Goal: Transaction & Acquisition: Book appointment/travel/reservation

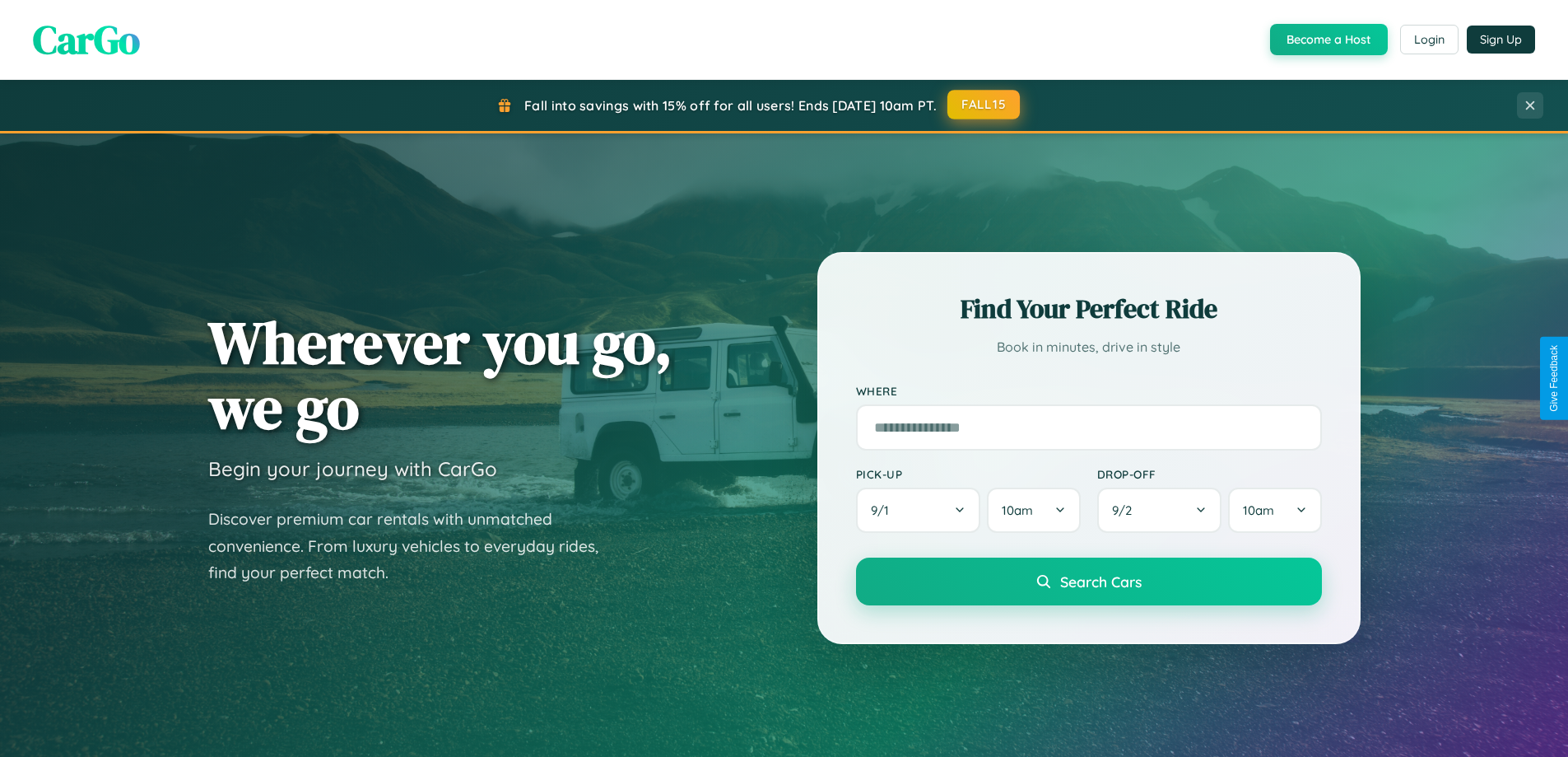
click at [984, 105] on button "FALL15" at bounding box center [983, 104] width 72 height 29
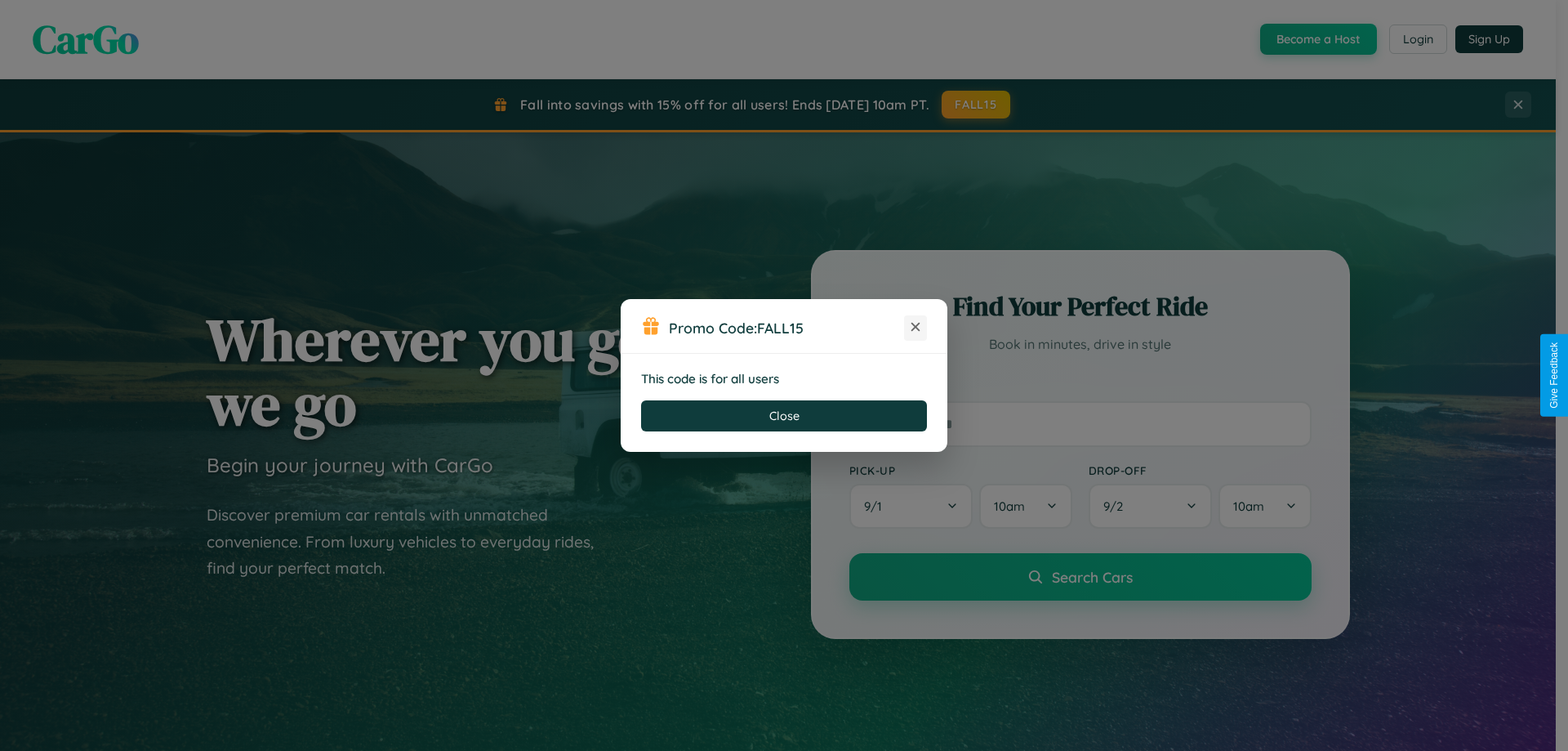
click at [915, 327] on icon at bounding box center [915, 327] width 17 height 17
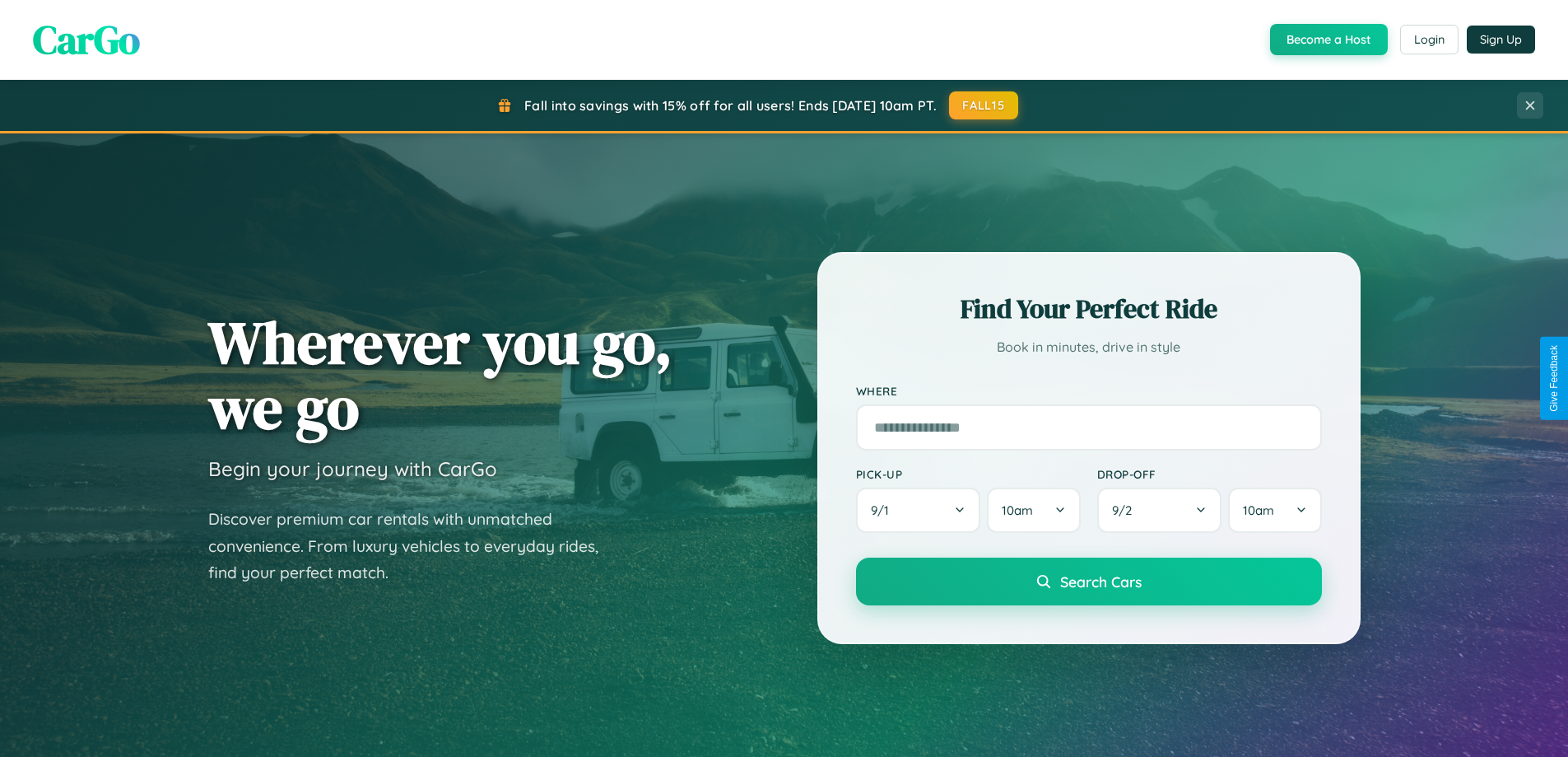
scroll to position [1133, 0]
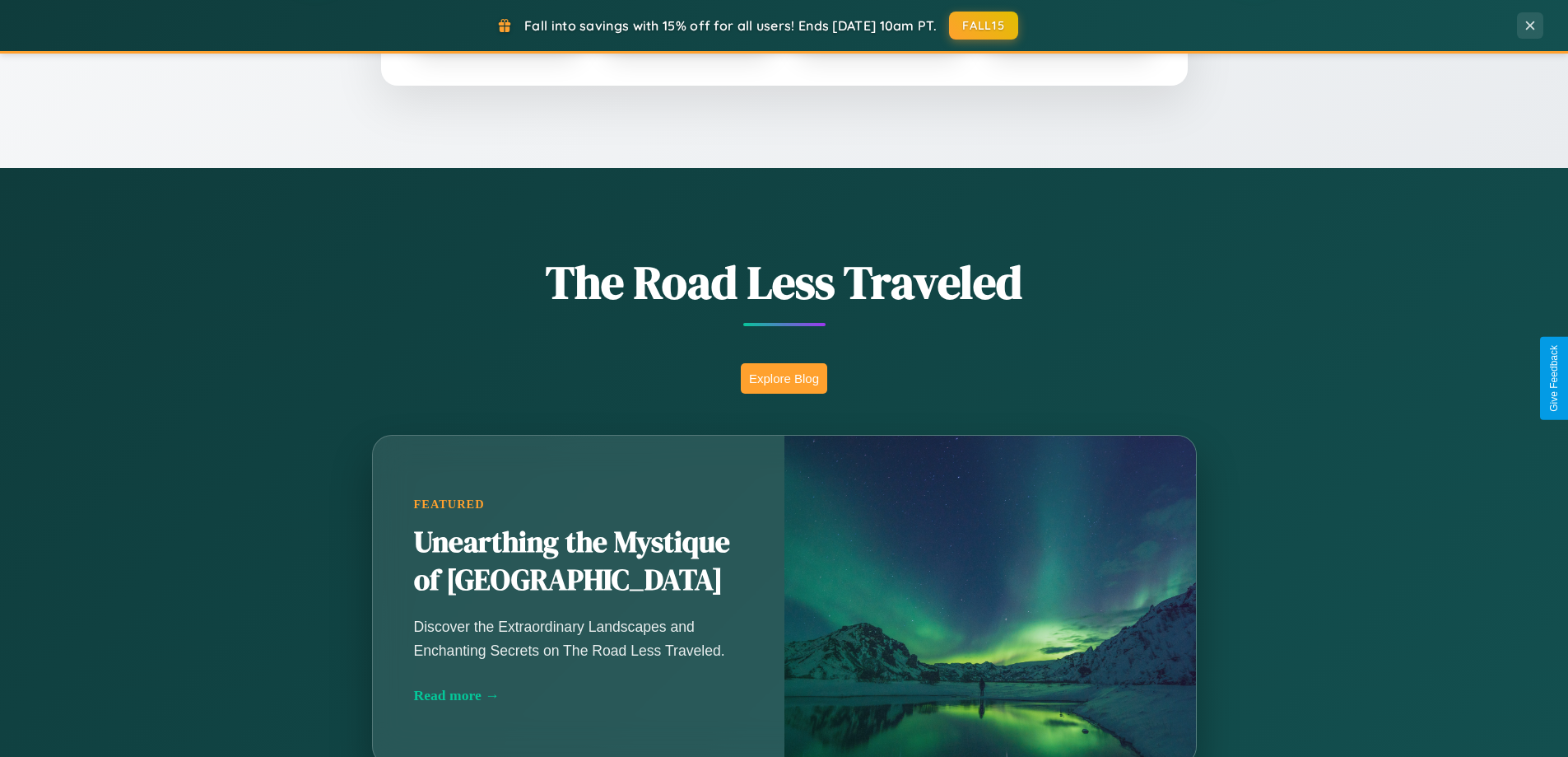
click at [784, 378] on button "Explore Blog" at bounding box center [784, 378] width 86 height 30
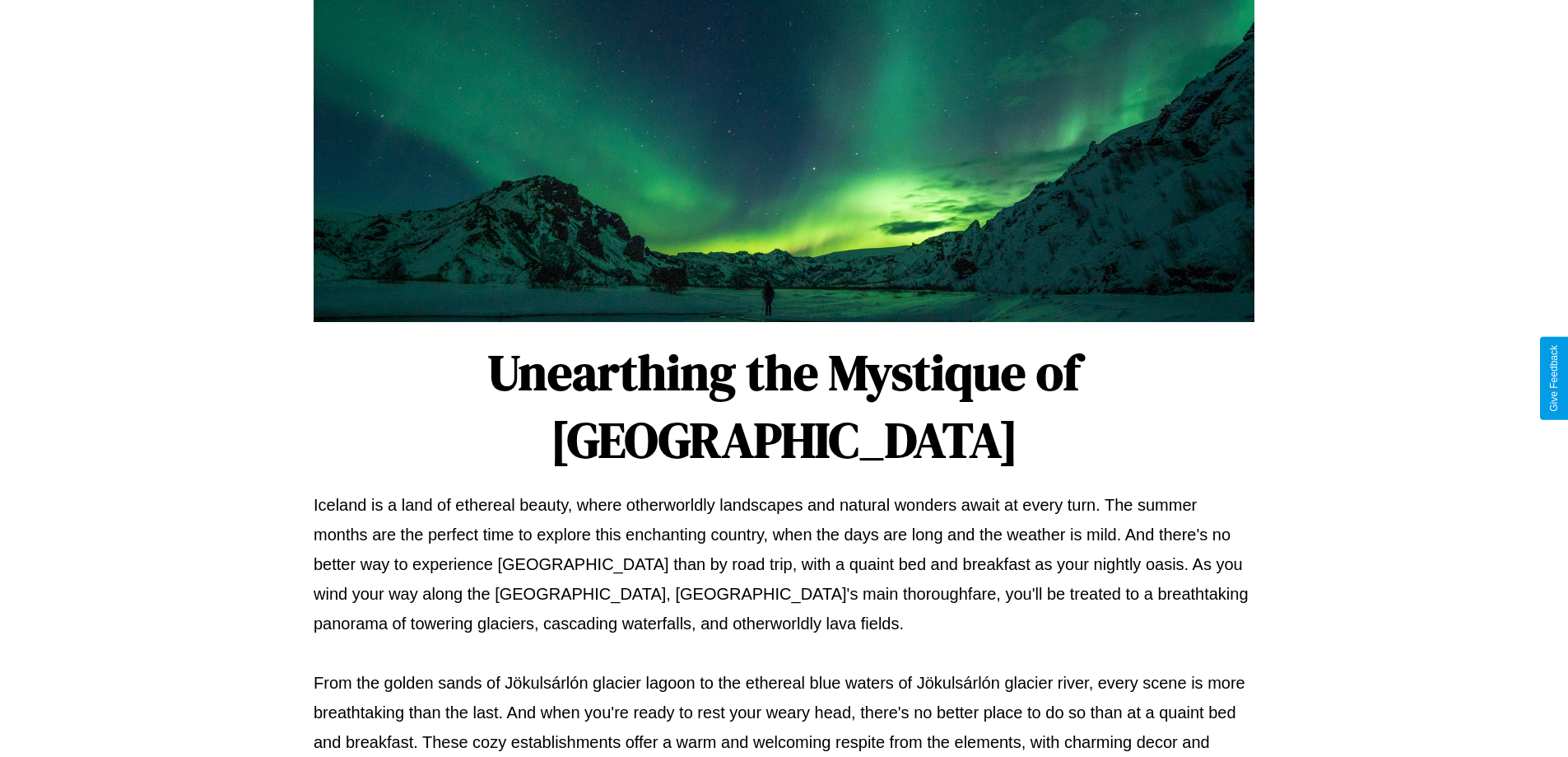
scroll to position [533, 0]
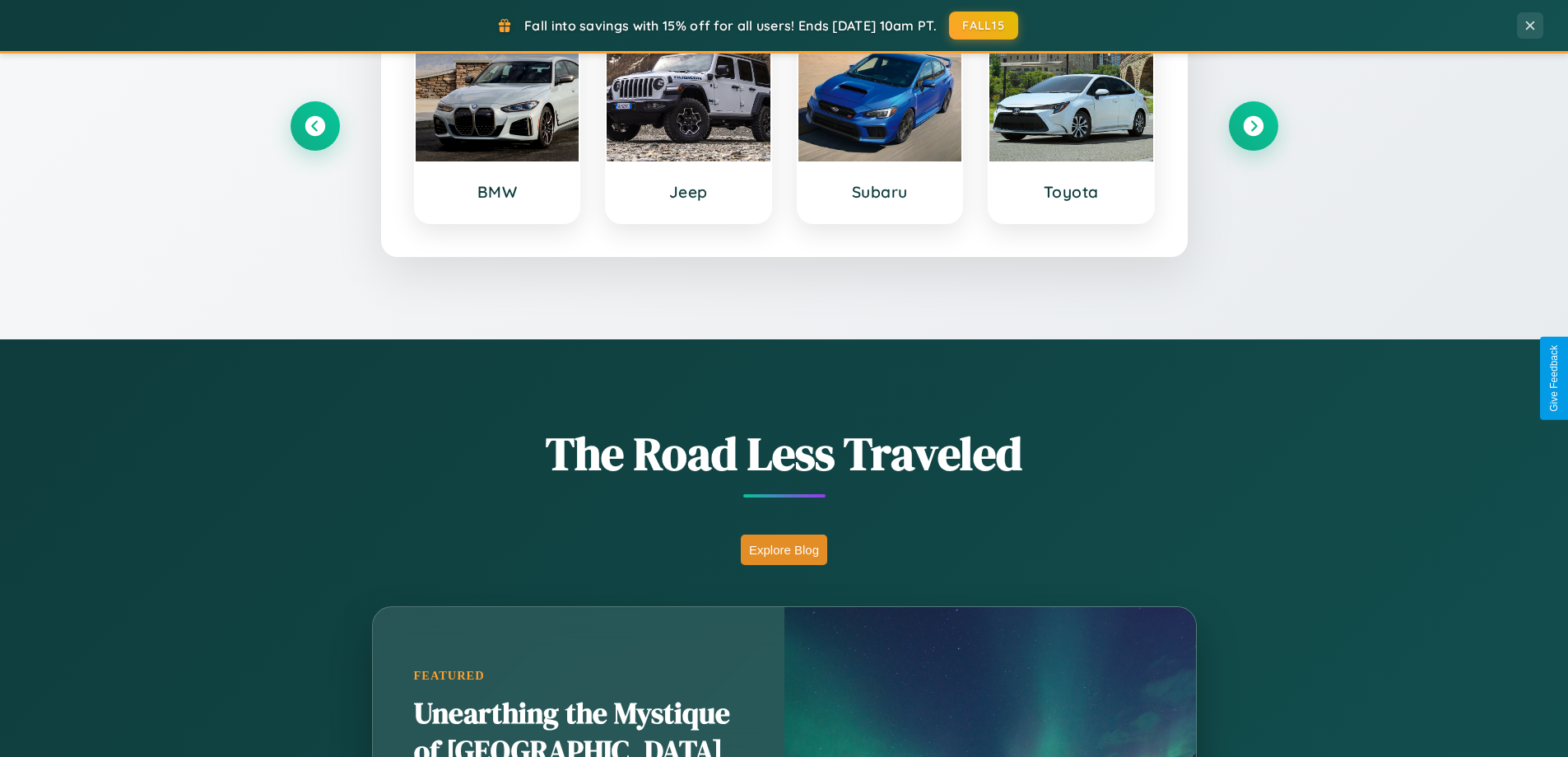
scroll to position [49, 0]
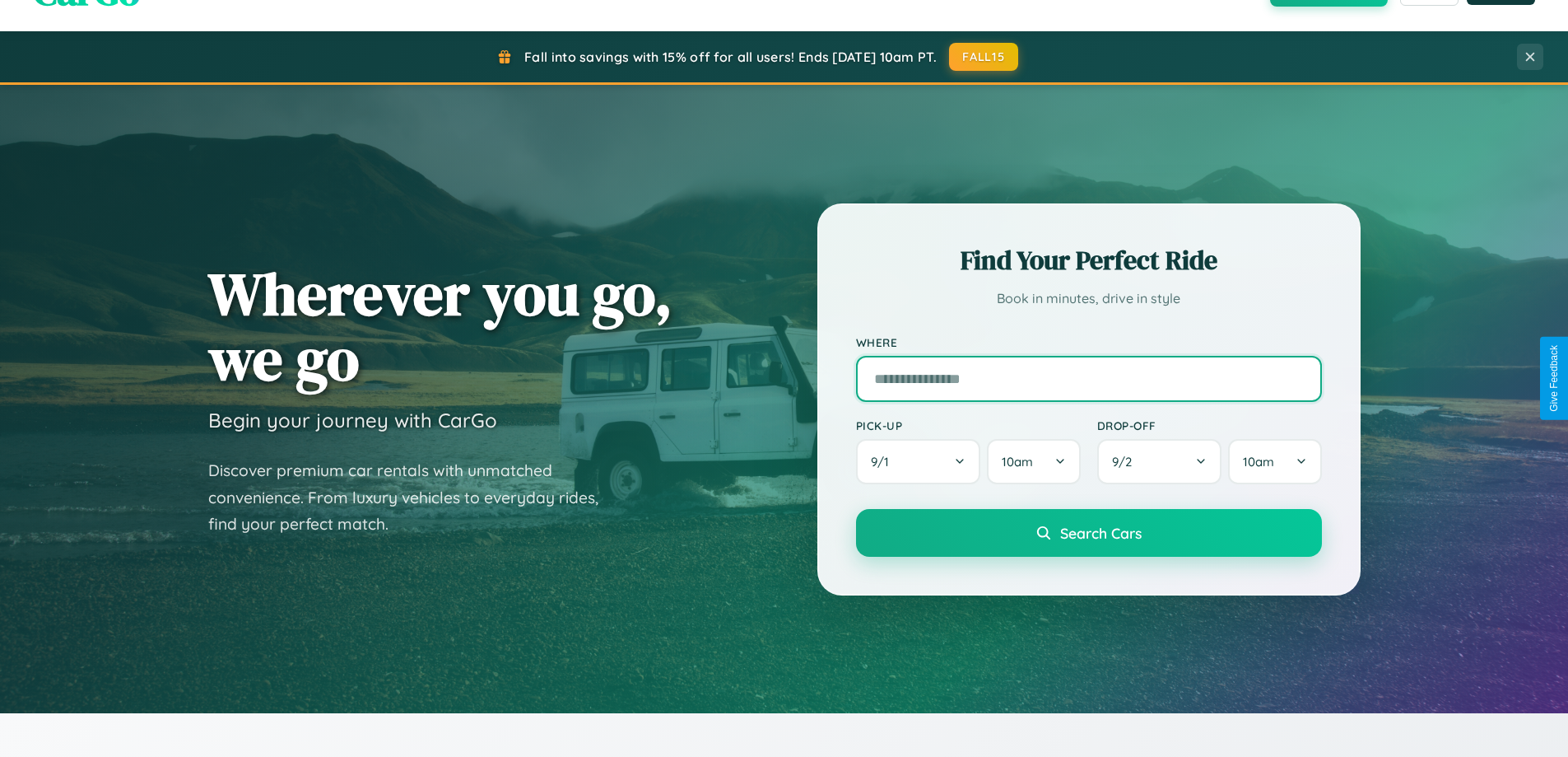
click at [1088, 378] on input "text" at bounding box center [1088, 378] width 466 height 46
type input "*********"
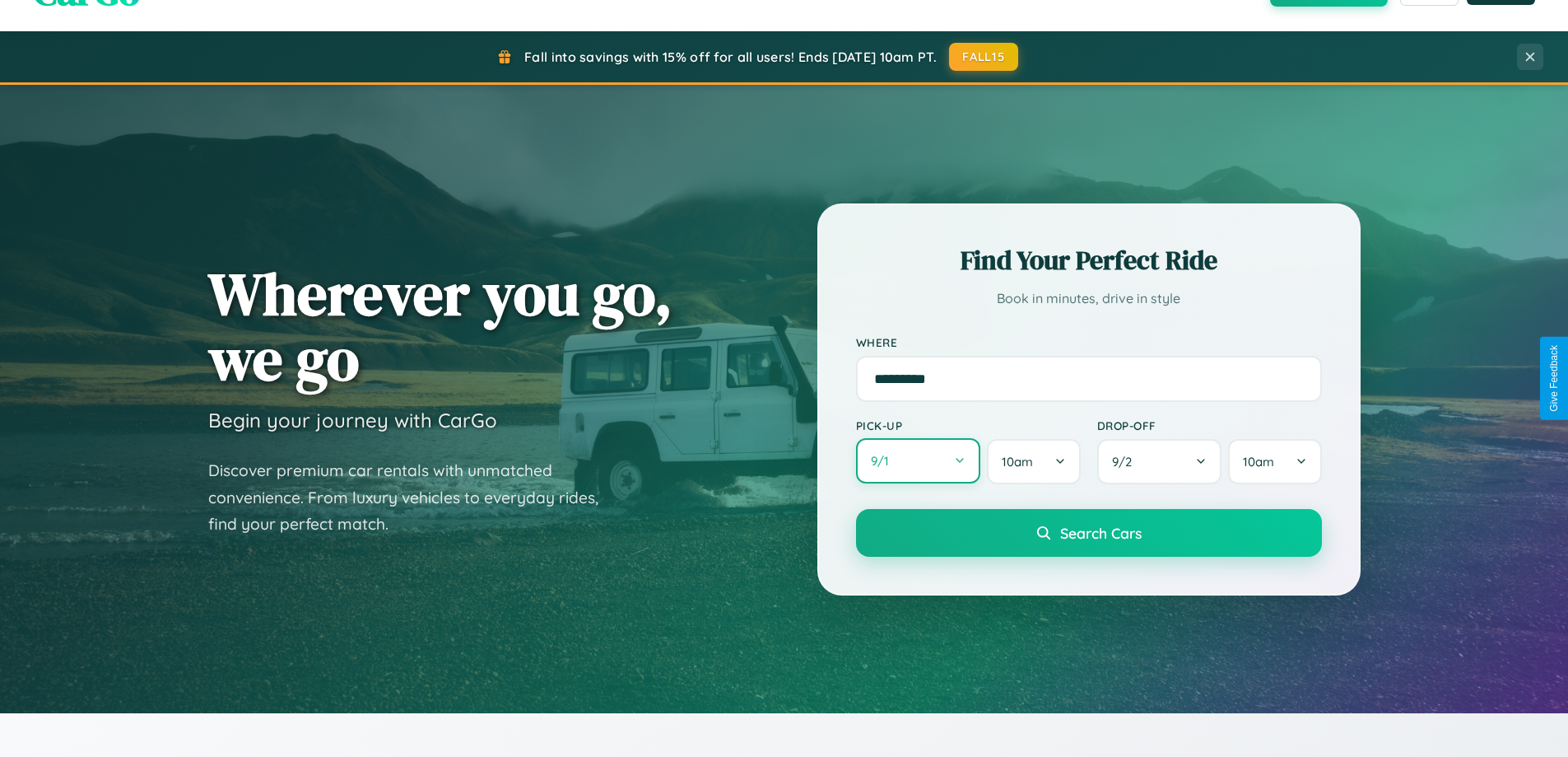
click at [918, 462] on button "9 / 1" at bounding box center [918, 461] width 125 height 45
select select "*"
select select "****"
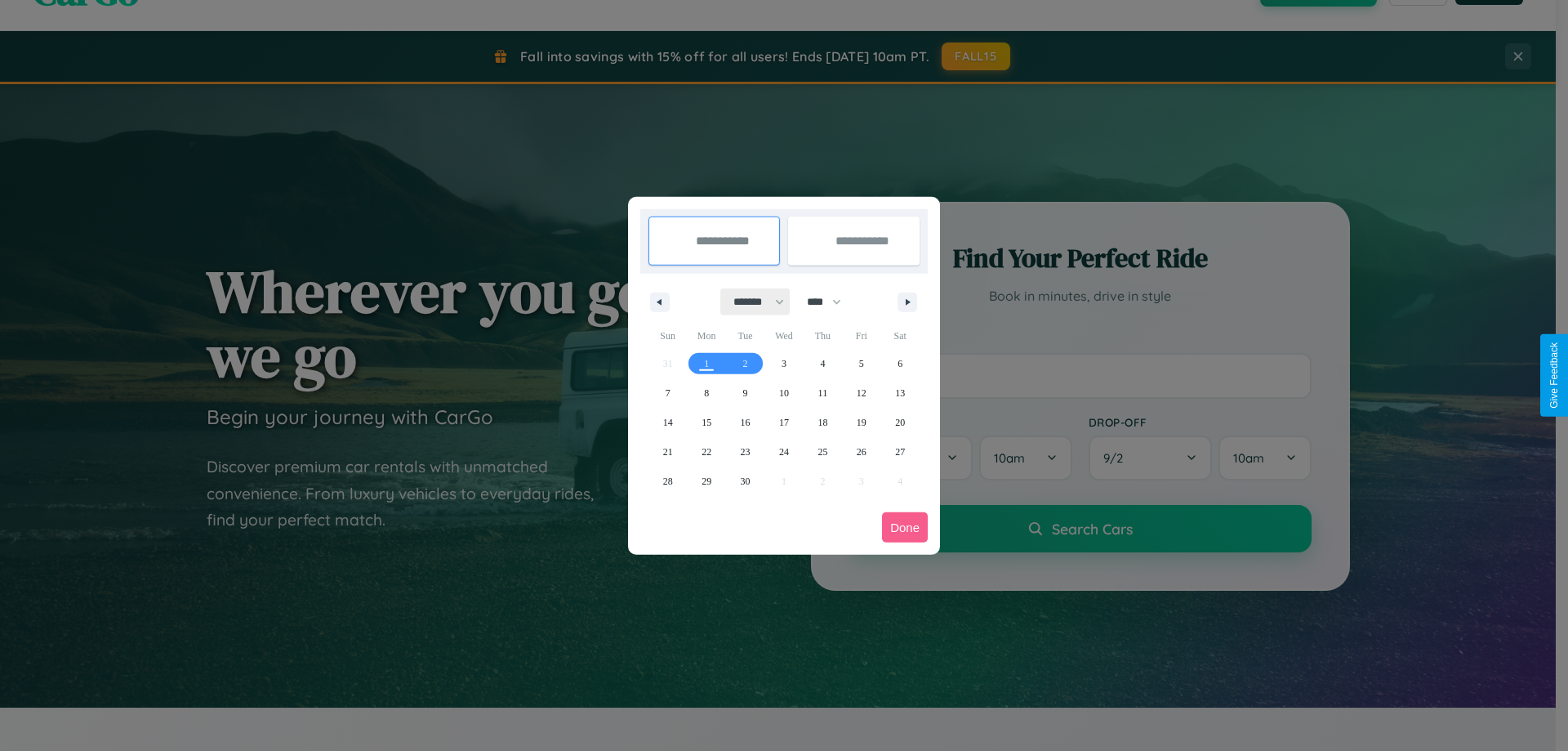
drag, startPoint x: 752, startPoint y: 301, endPoint x: 784, endPoint y: 327, distance: 41.2
click at [752, 301] on select "******* ******** ***** ***** *** **** **** ****** ********* ******* ******** **…" at bounding box center [755, 301] width 69 height 27
select select "*"
drag, startPoint x: 831, startPoint y: 301, endPoint x: 784, endPoint y: 327, distance: 53.7
click at [831, 301] on select "**** **** **** **** **** **** **** **** **** **** **** **** **** **** **** ****…" at bounding box center [822, 301] width 49 height 27
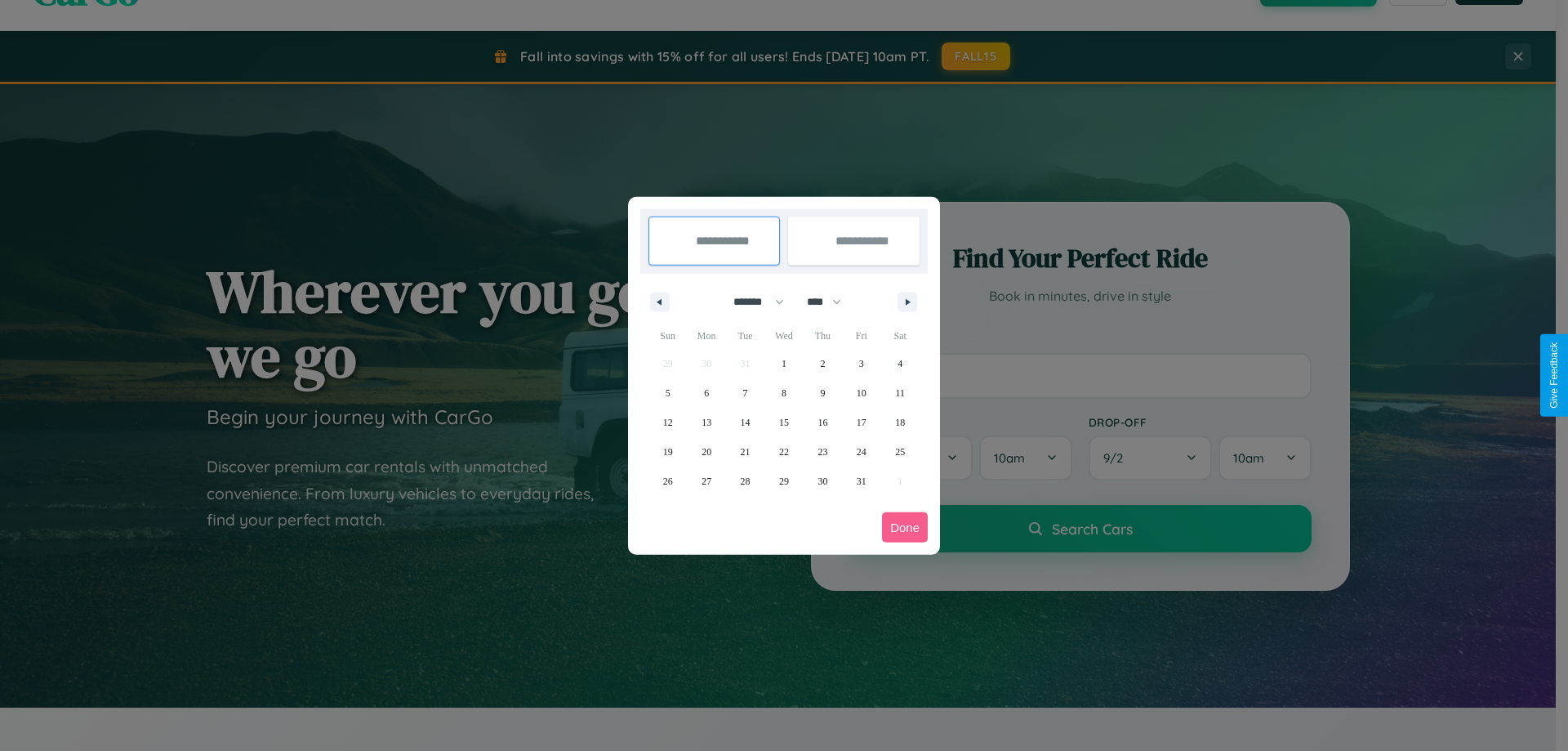
select select "****"
click at [783, 480] on span "28" at bounding box center [784, 480] width 10 height 29
type input "**********"
click at [900, 480] on span "31" at bounding box center [900, 480] width 10 height 29
type input "**********"
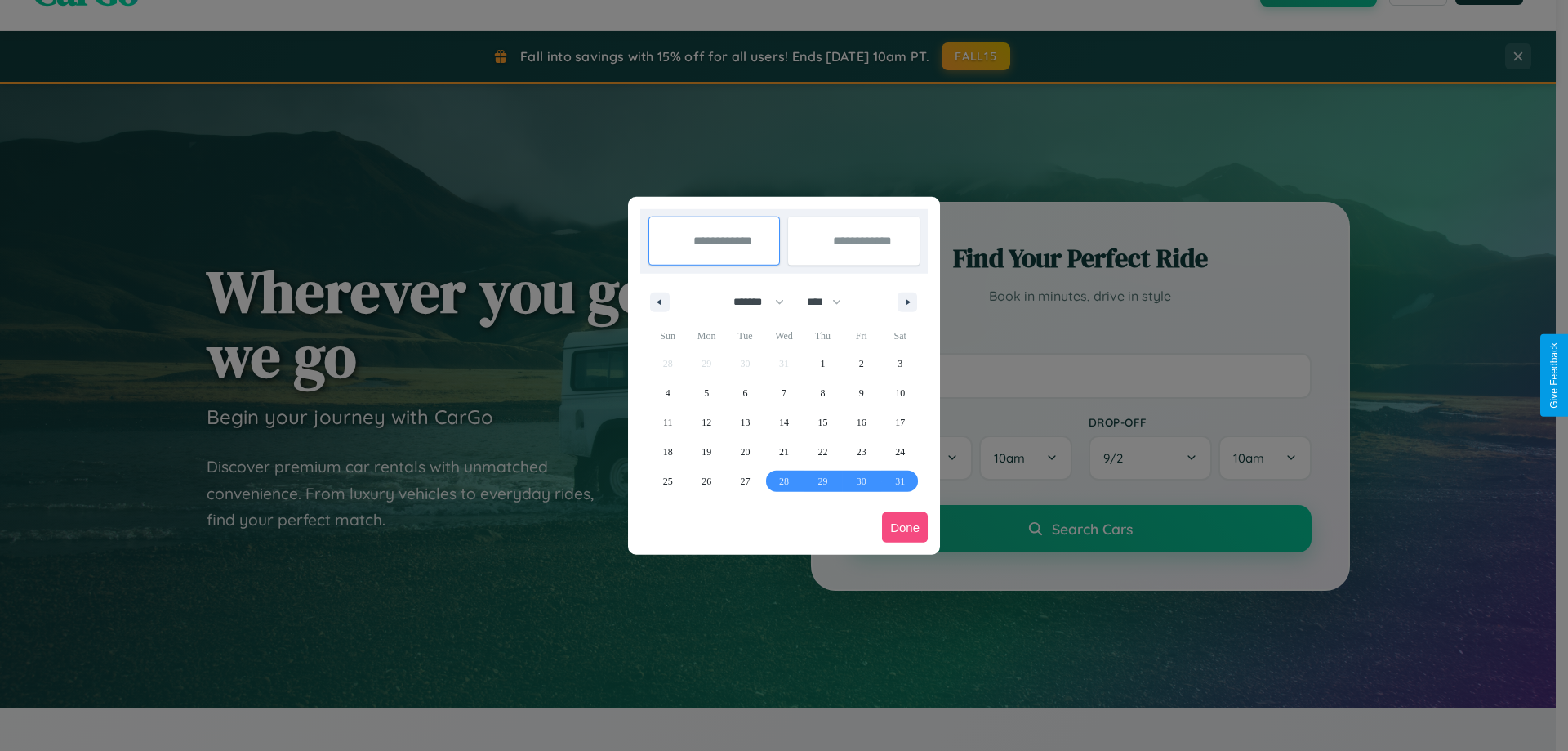
click at [905, 527] on button "Done" at bounding box center [905, 527] width 46 height 30
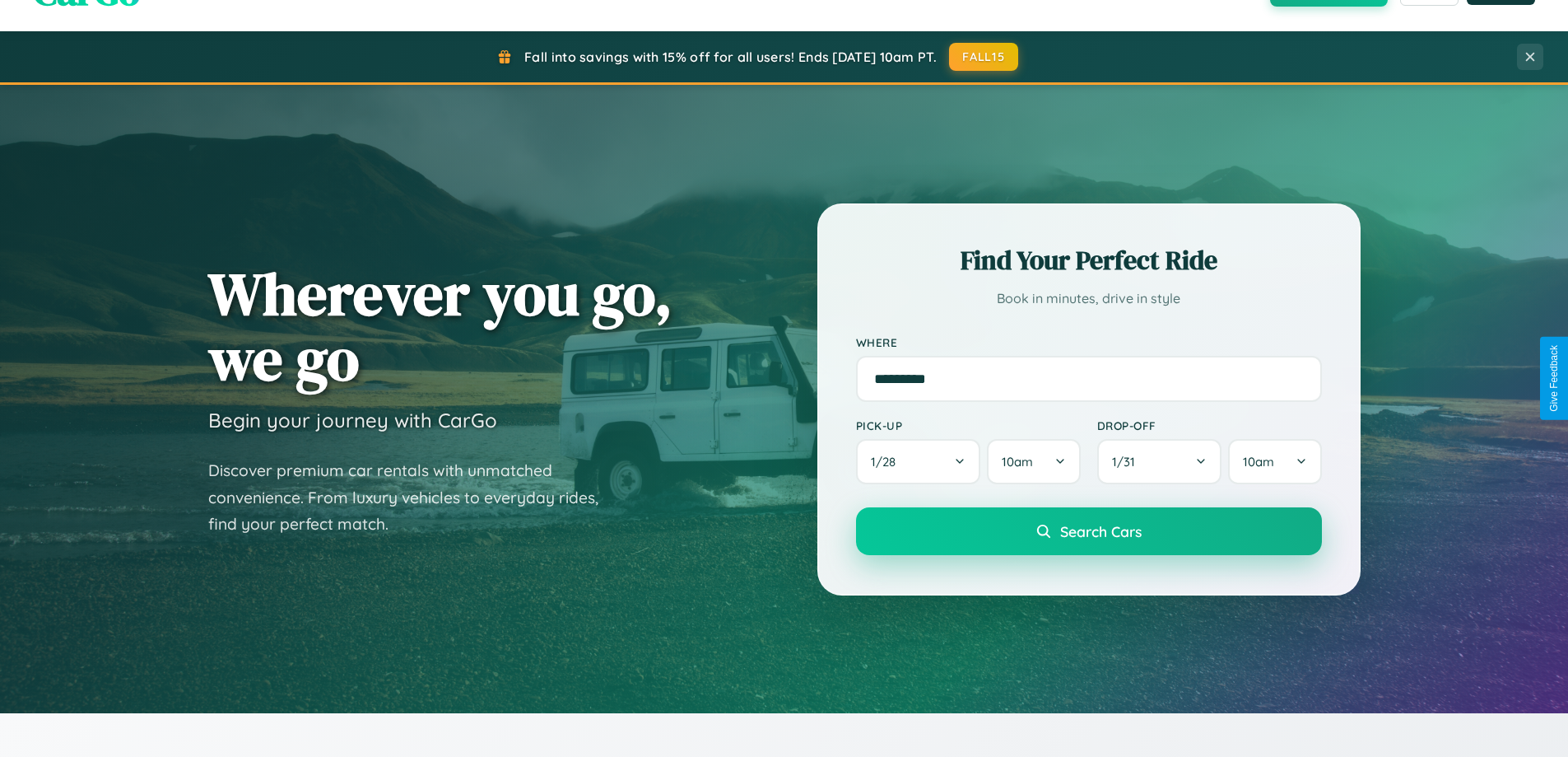
click at [1088, 531] on span "Search Cars" at bounding box center [1101, 531] width 81 height 18
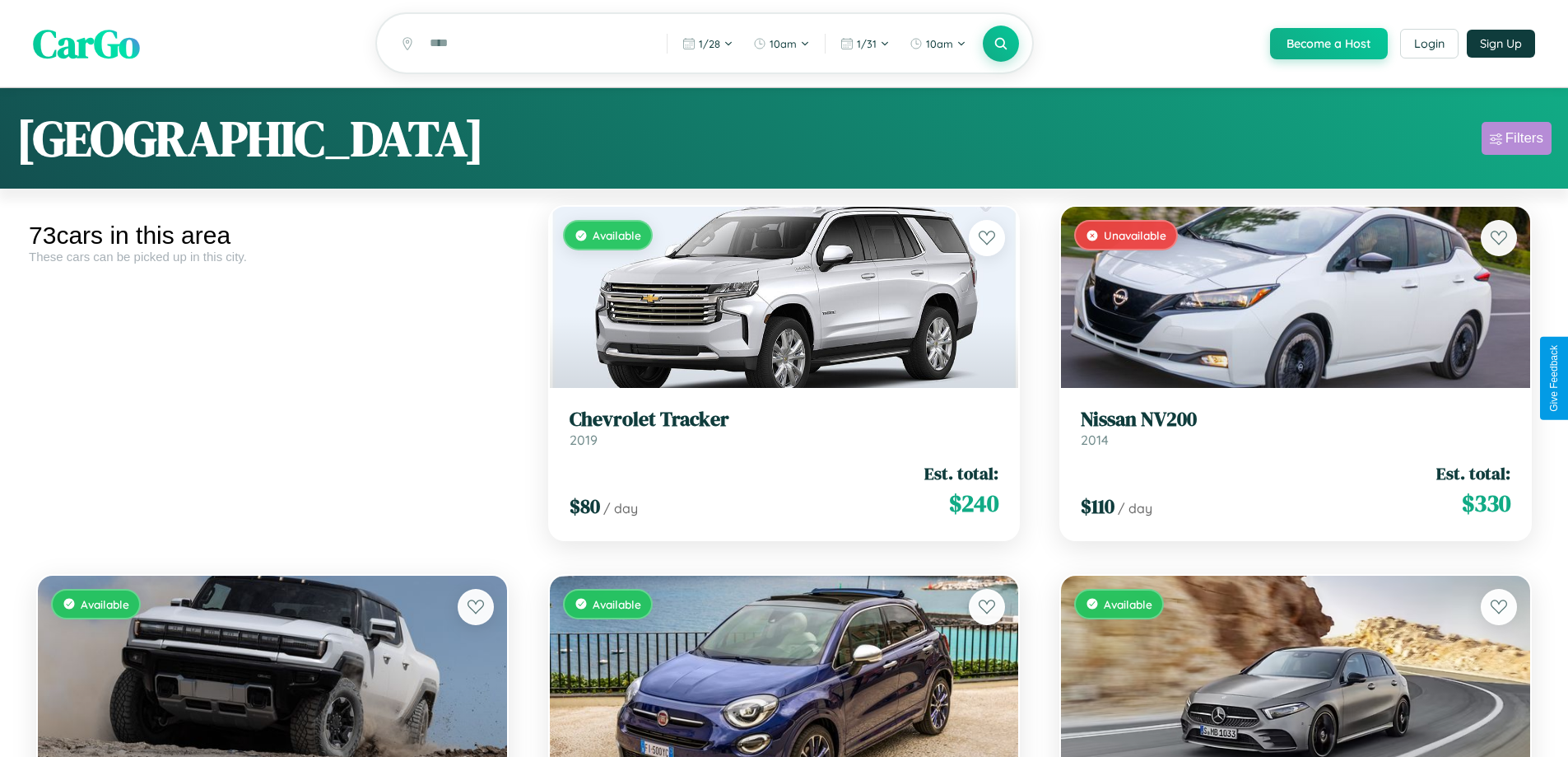
click at [1516, 141] on div "Filters" at bounding box center [1524, 138] width 38 height 17
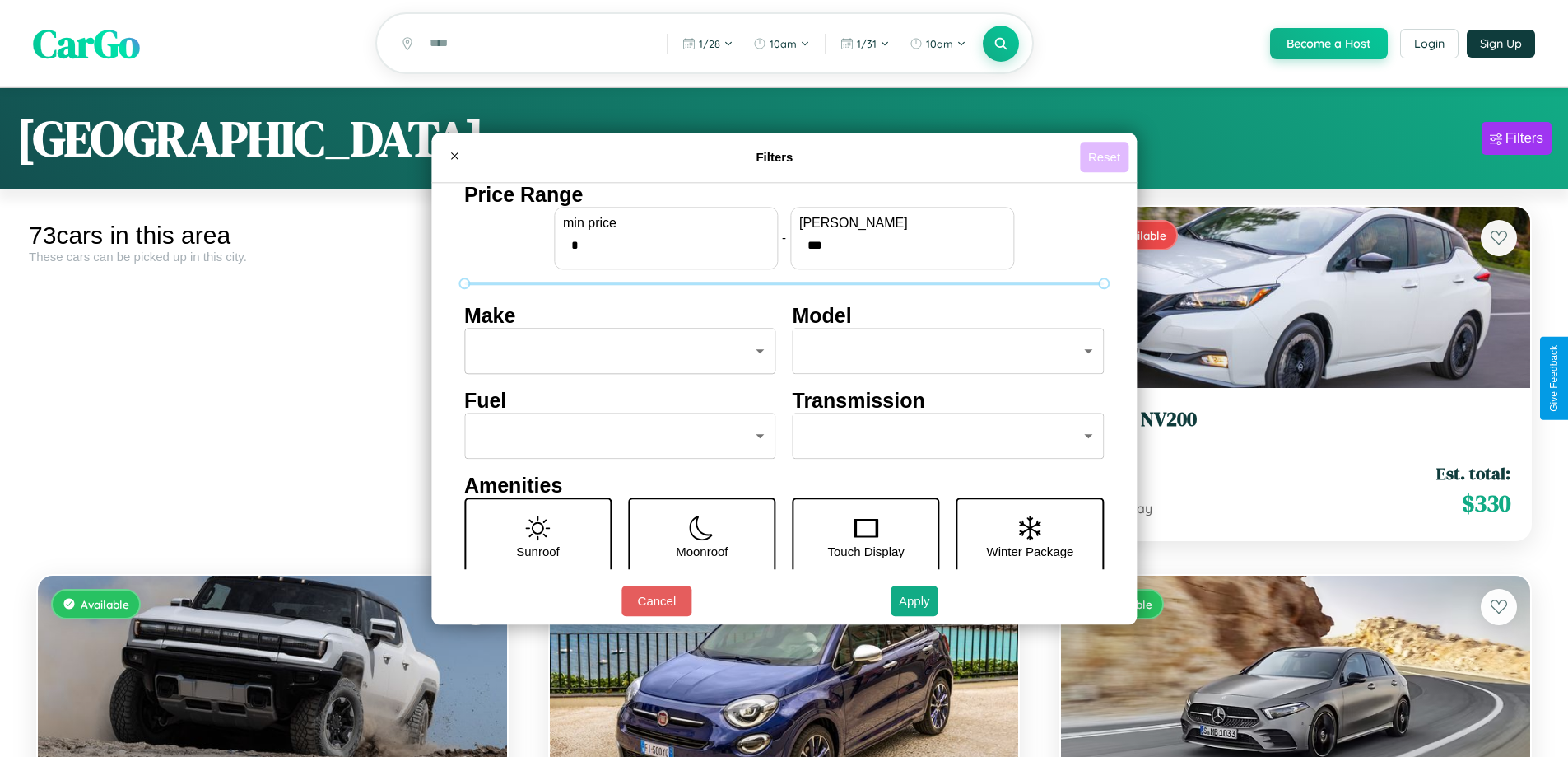
click at [1107, 156] on button "Reset" at bounding box center [1104, 157] width 49 height 30
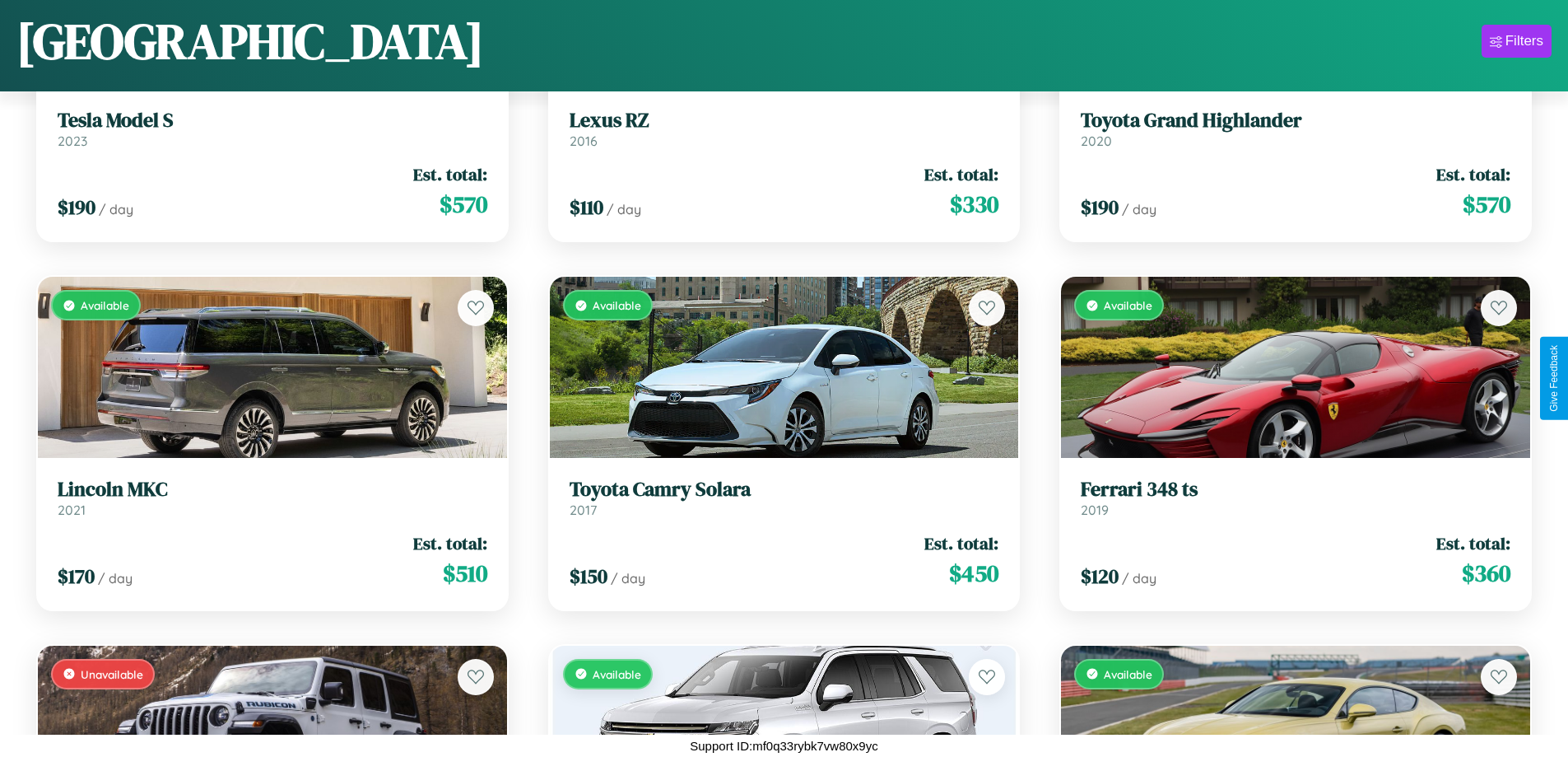
scroll to position [1338, 0]
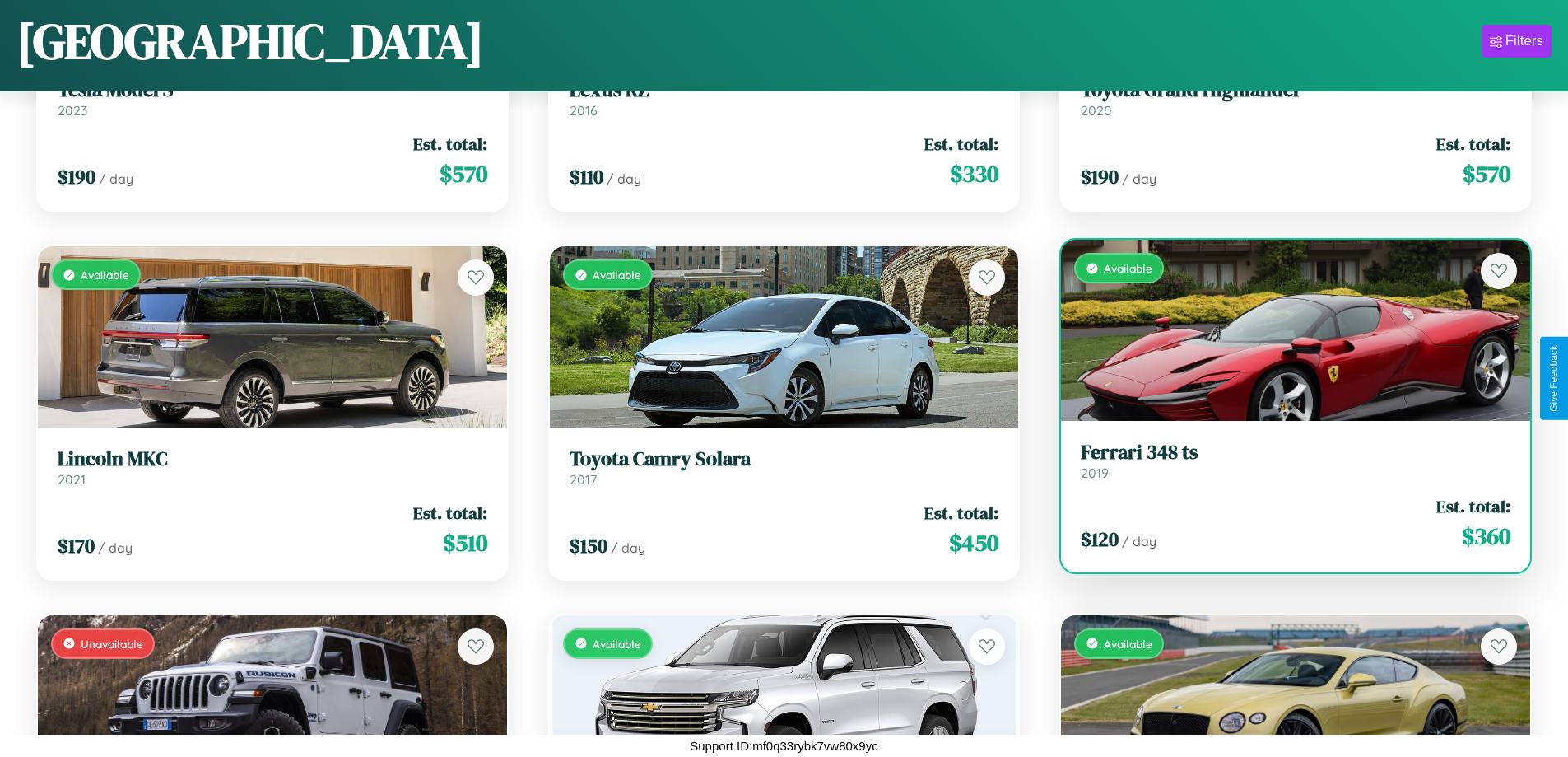
click at [1284, 461] on h3 "Ferrari 348 ts" at bounding box center [1295, 452] width 430 height 23
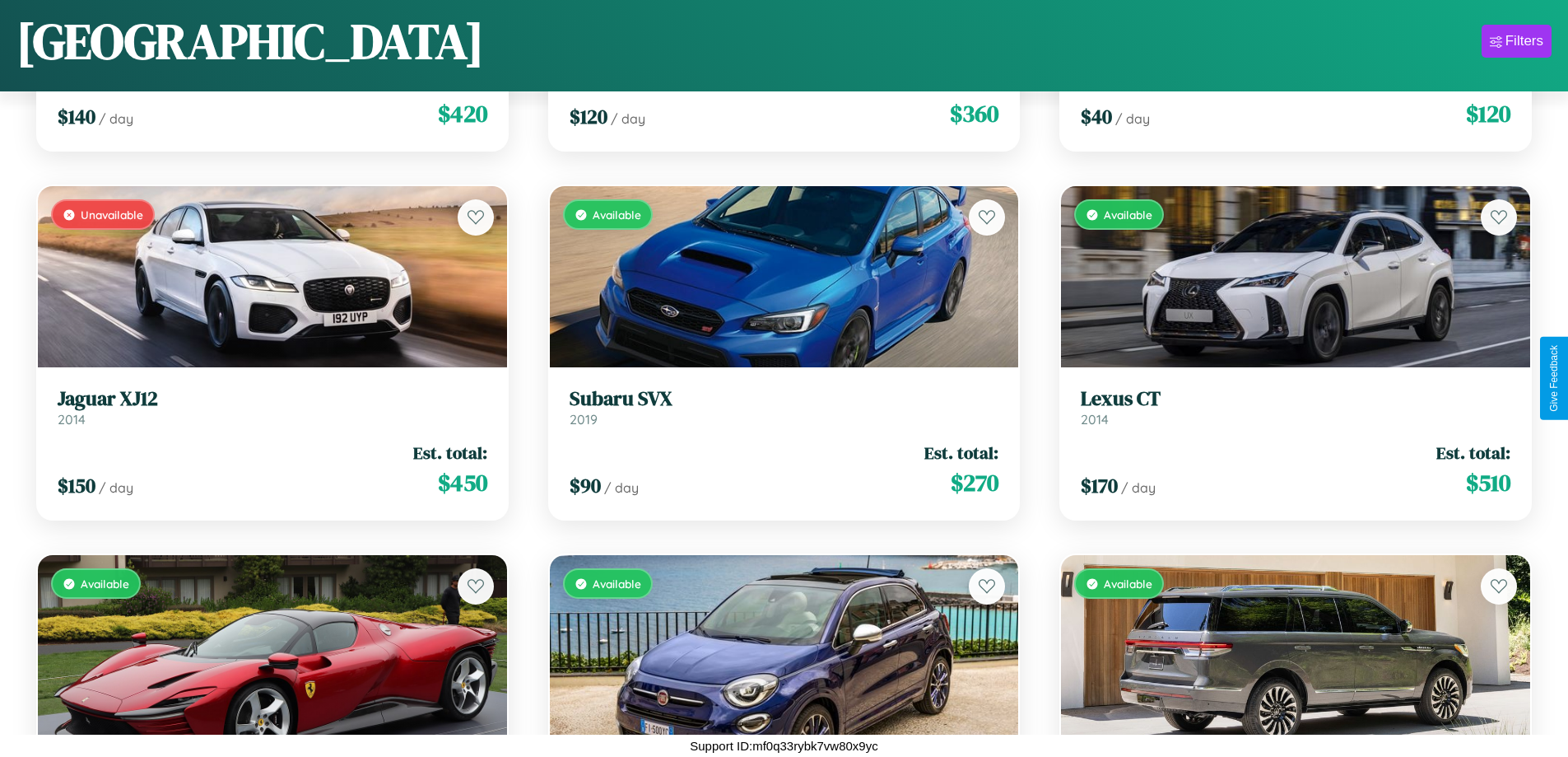
scroll to position [5393, 0]
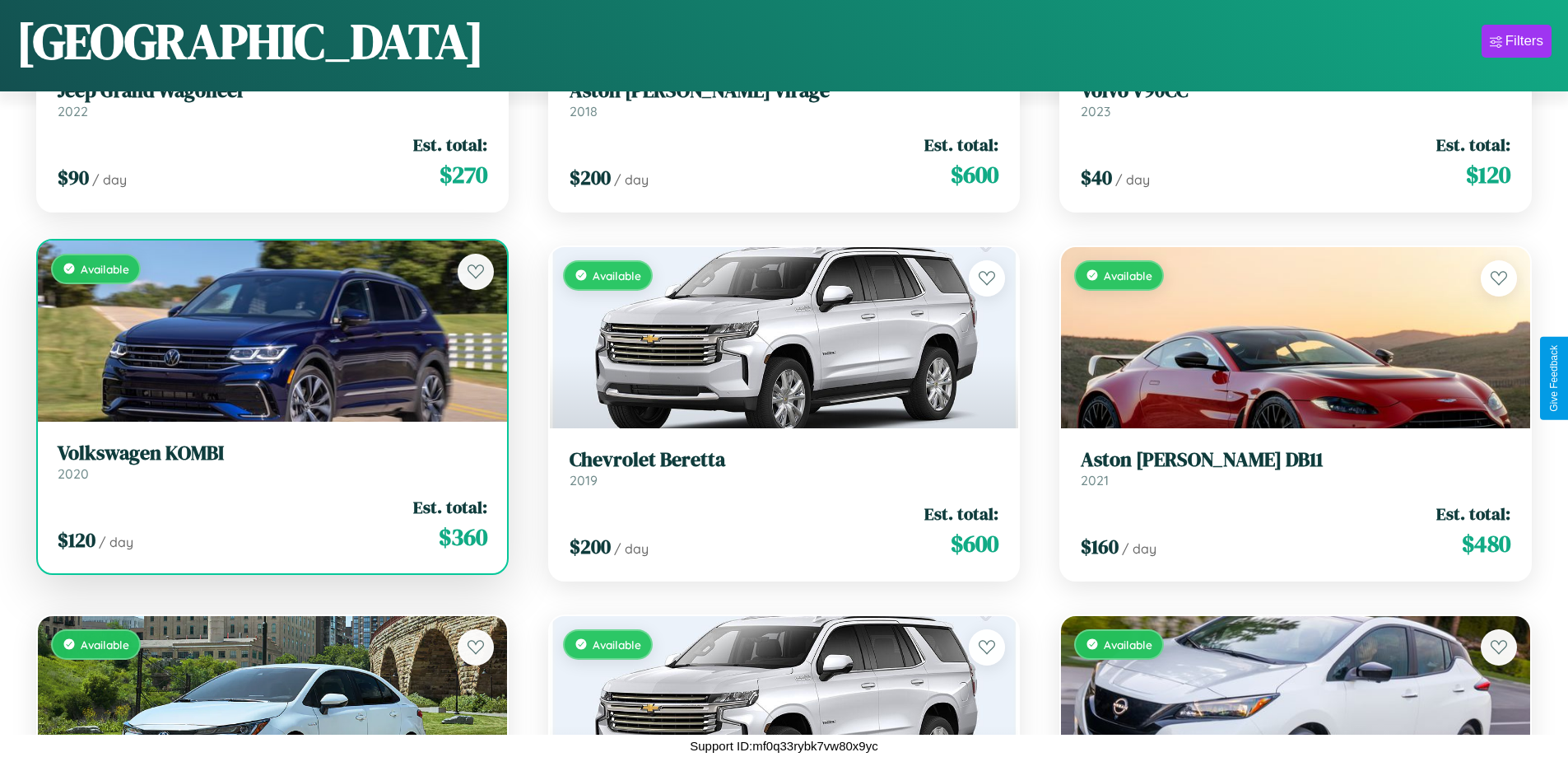
click at [270, 461] on h3 "Volkswagen KOMBI" at bounding box center [273, 453] width 430 height 23
click at [270, 467] on link "Volkswagen KOMBI 2020" at bounding box center [273, 462] width 430 height 40
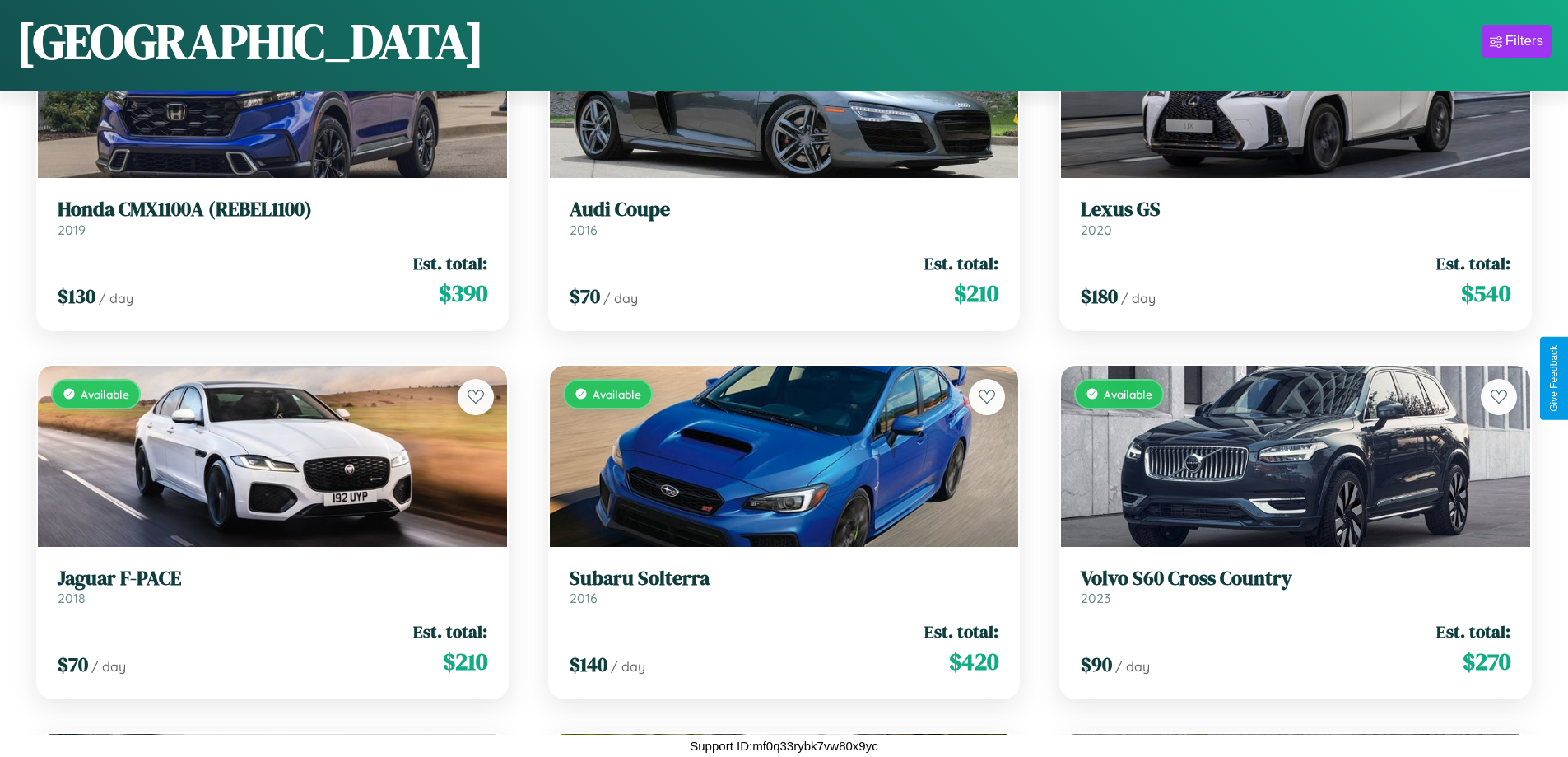
scroll to position [3918, 0]
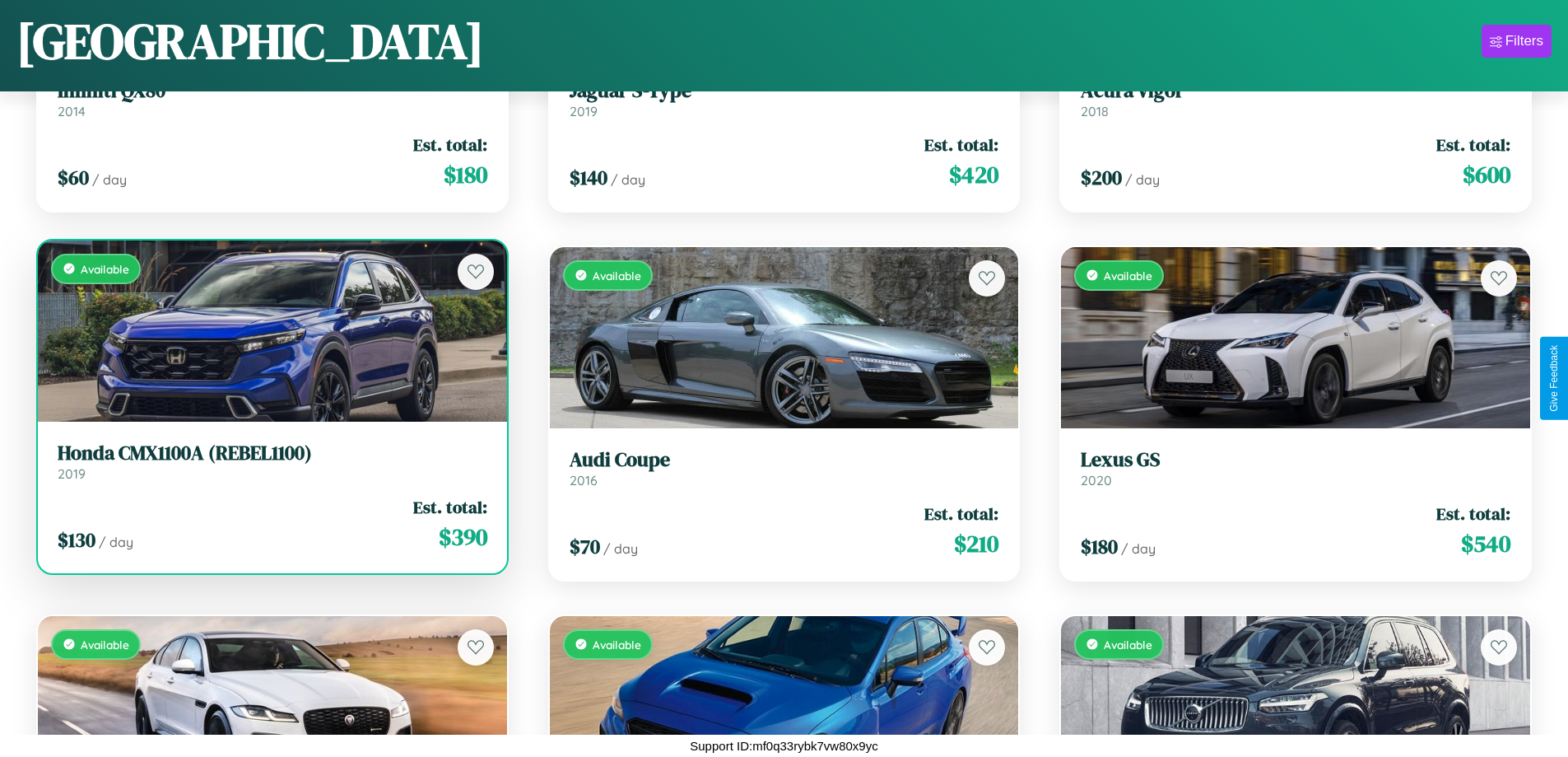
click at [270, 467] on link "Honda CMX1100A (REBEL1100) 2019" at bounding box center [273, 462] width 430 height 40
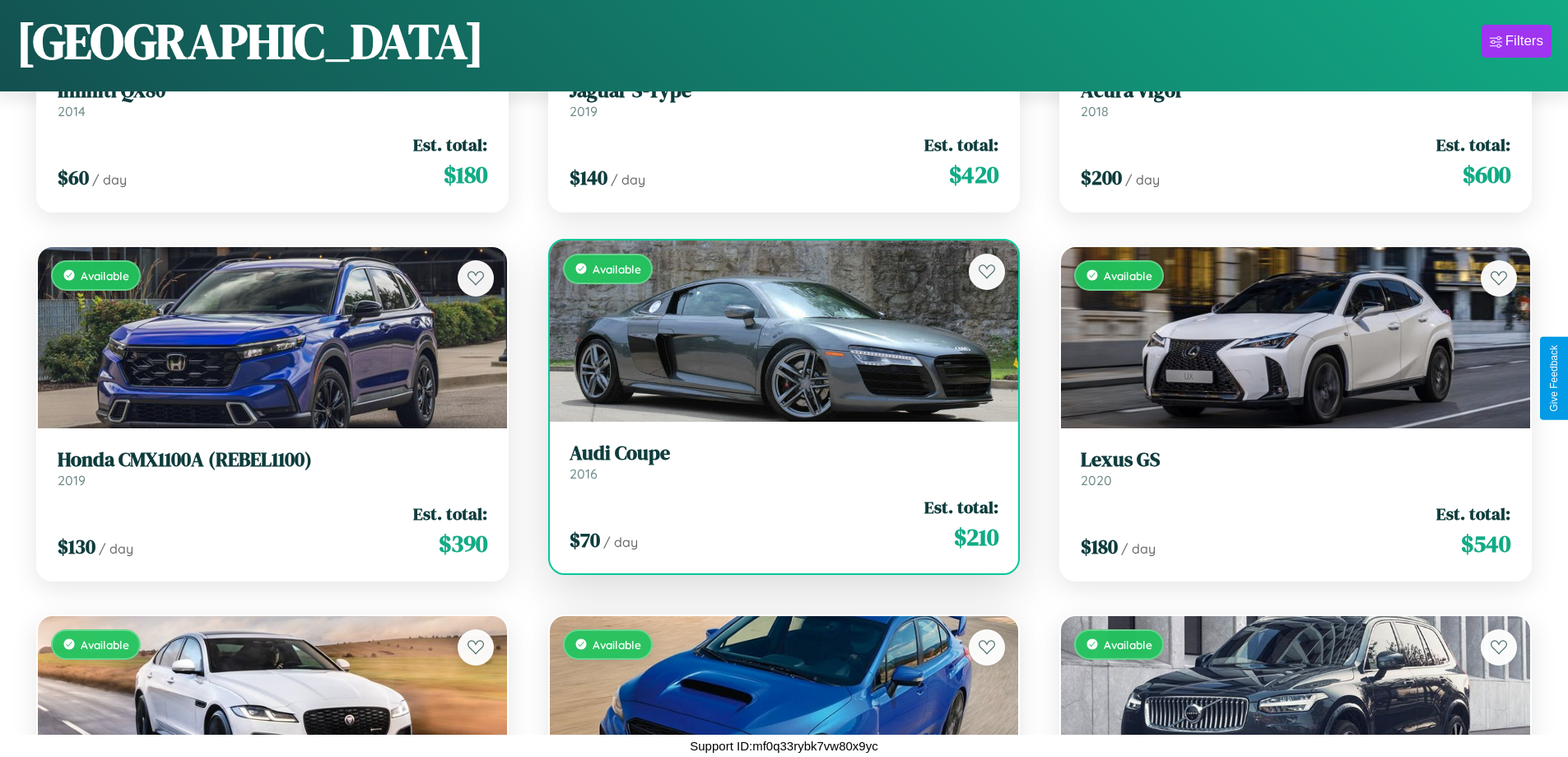
scroll to position [3182, 0]
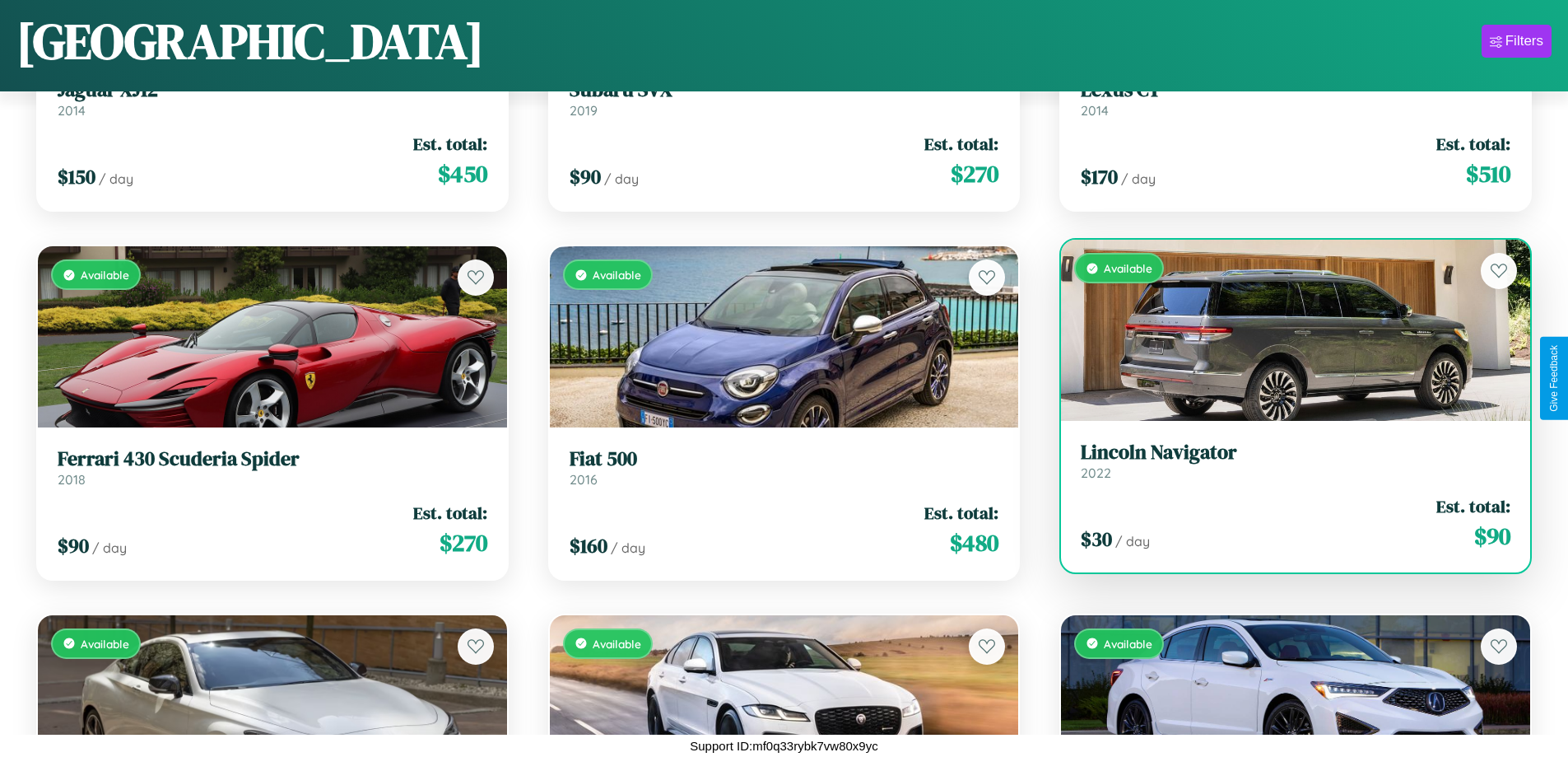
click at [1284, 461] on h3 "Lincoln Navigator" at bounding box center [1295, 452] width 430 height 23
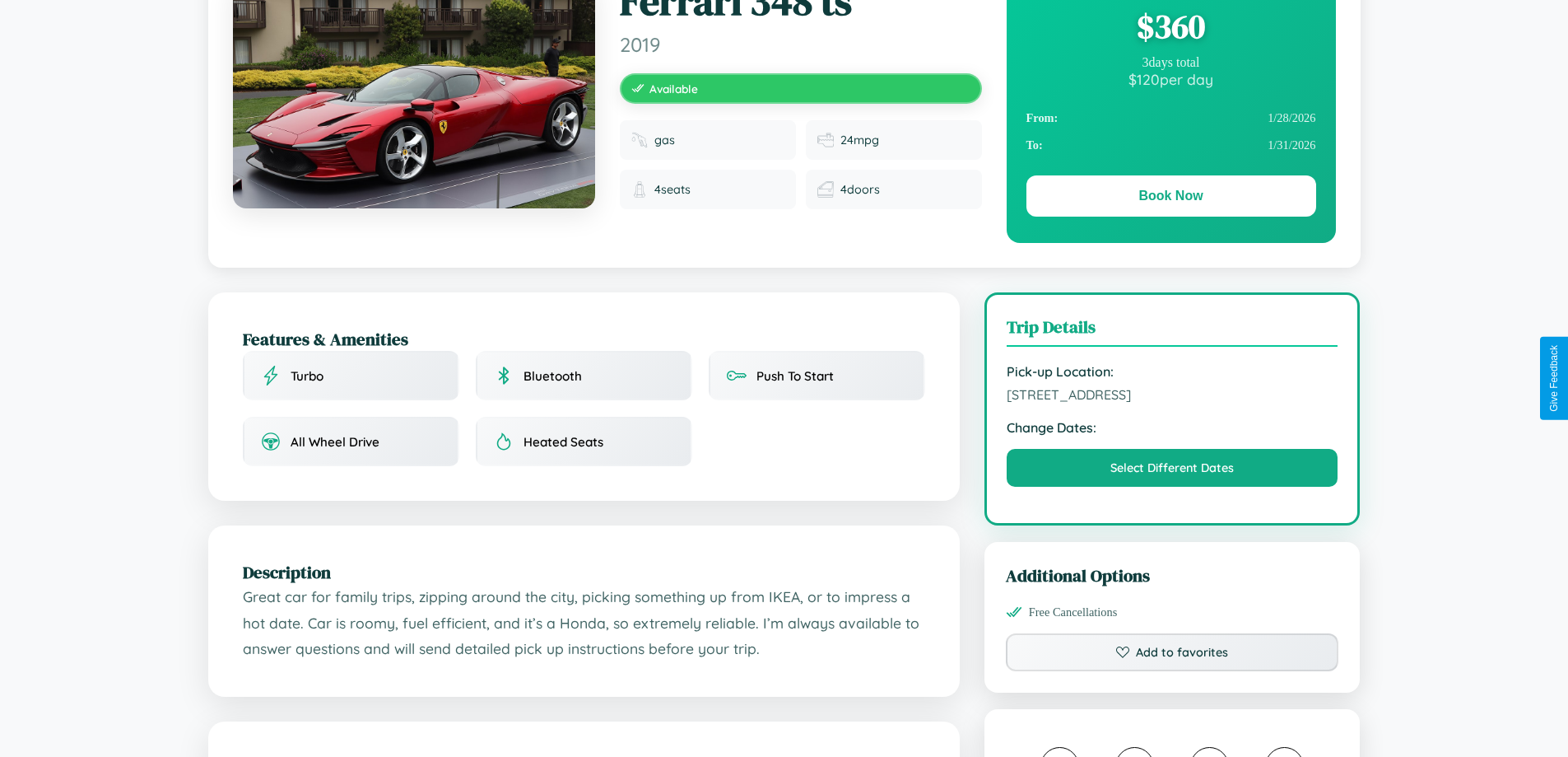
scroll to position [170, 0]
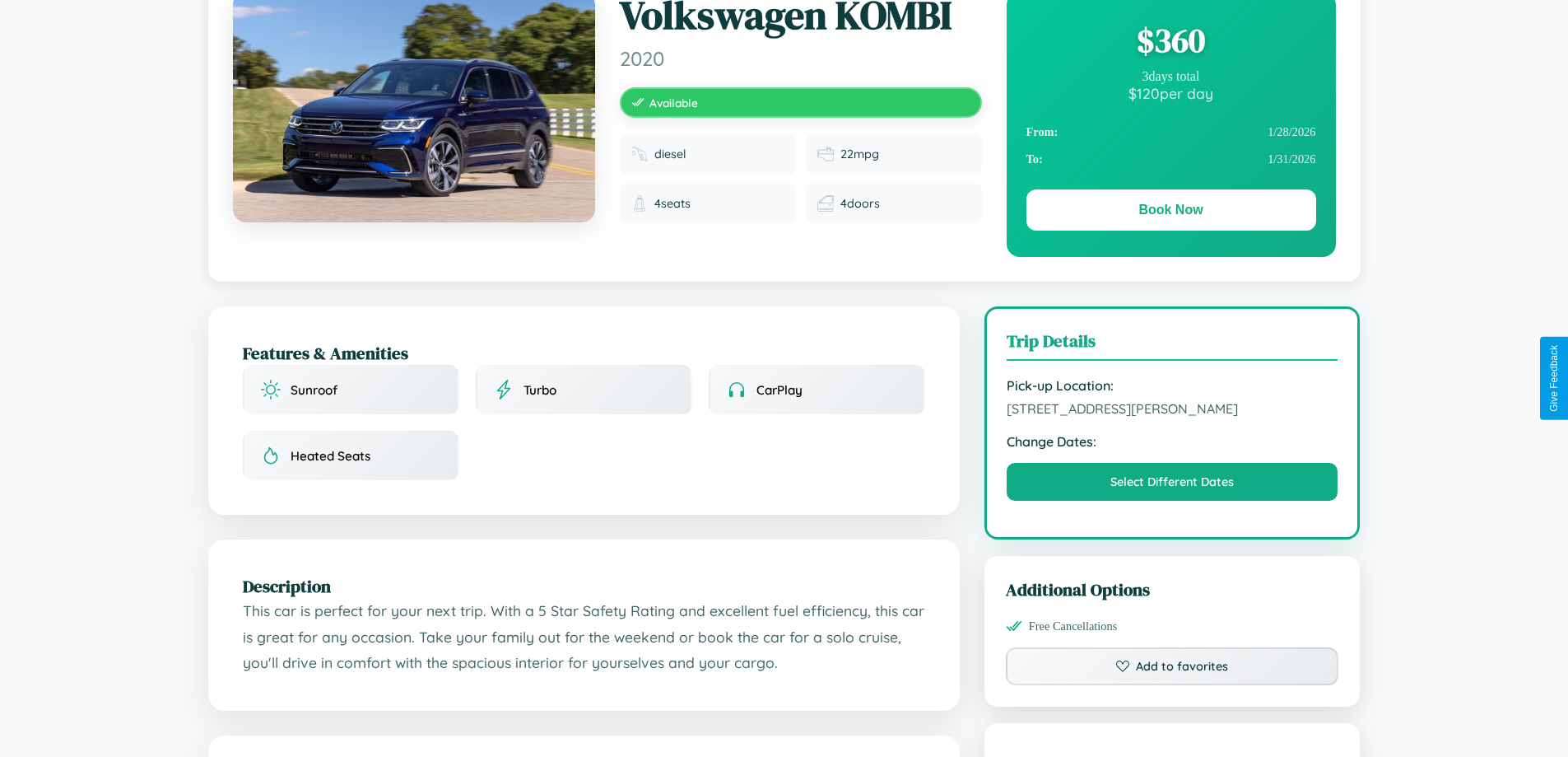
scroll to position [170, 0]
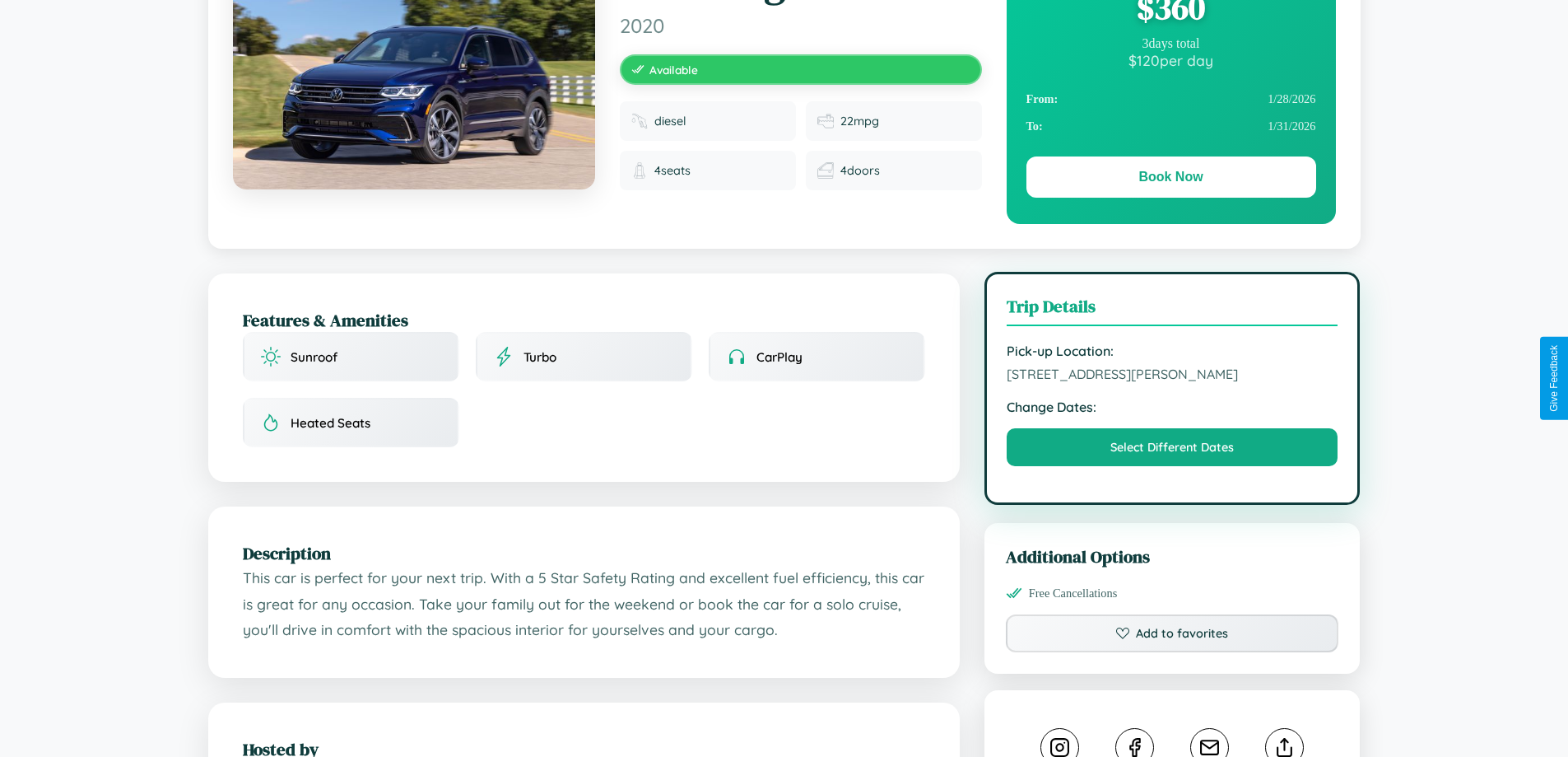
click at [1172, 376] on span "[STREET_ADDRESS][PERSON_NAME]" at bounding box center [1172, 374] width 331 height 17
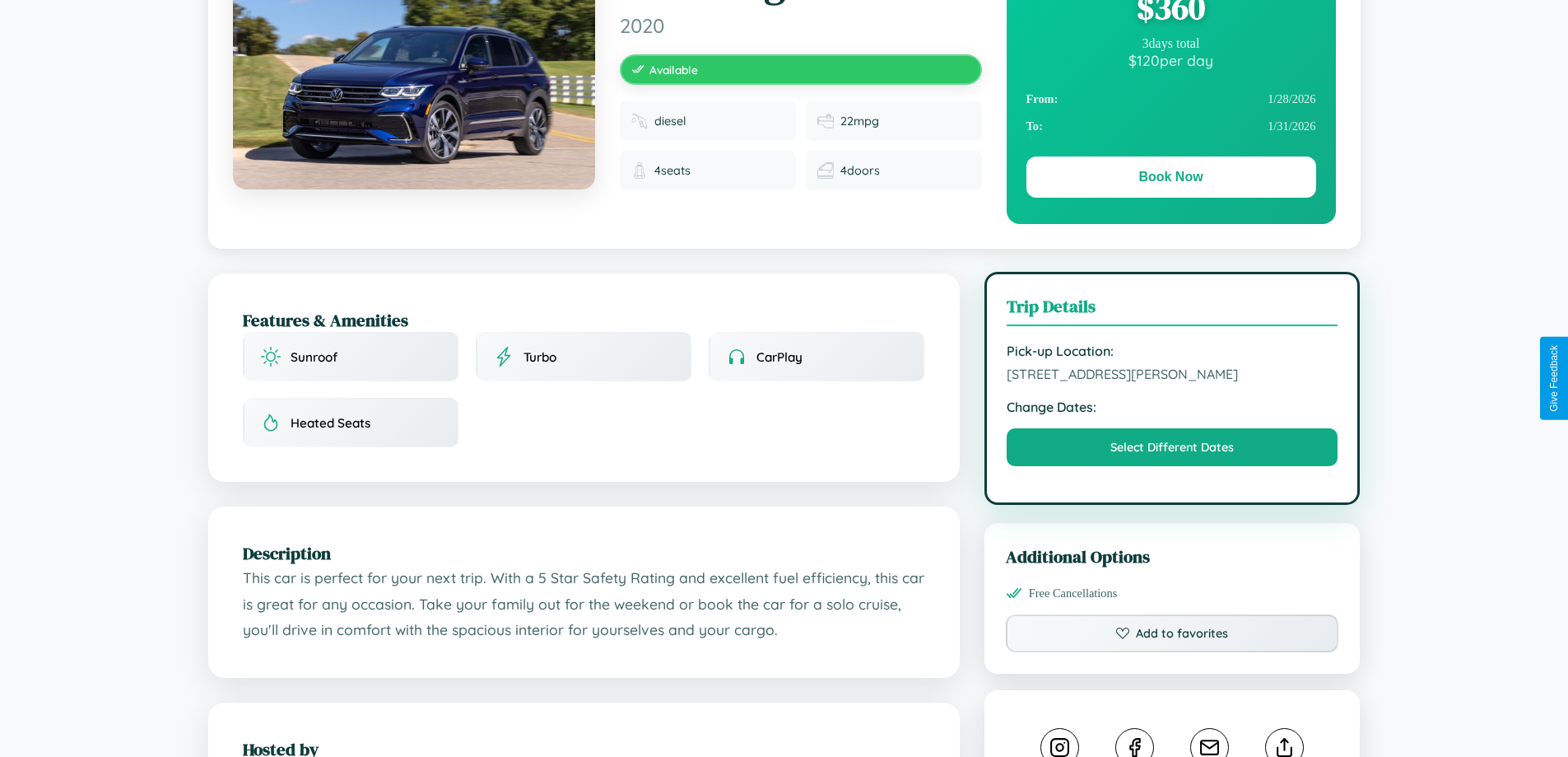
click at [1172, 376] on span "[STREET_ADDRESS][PERSON_NAME]" at bounding box center [1172, 374] width 331 height 17
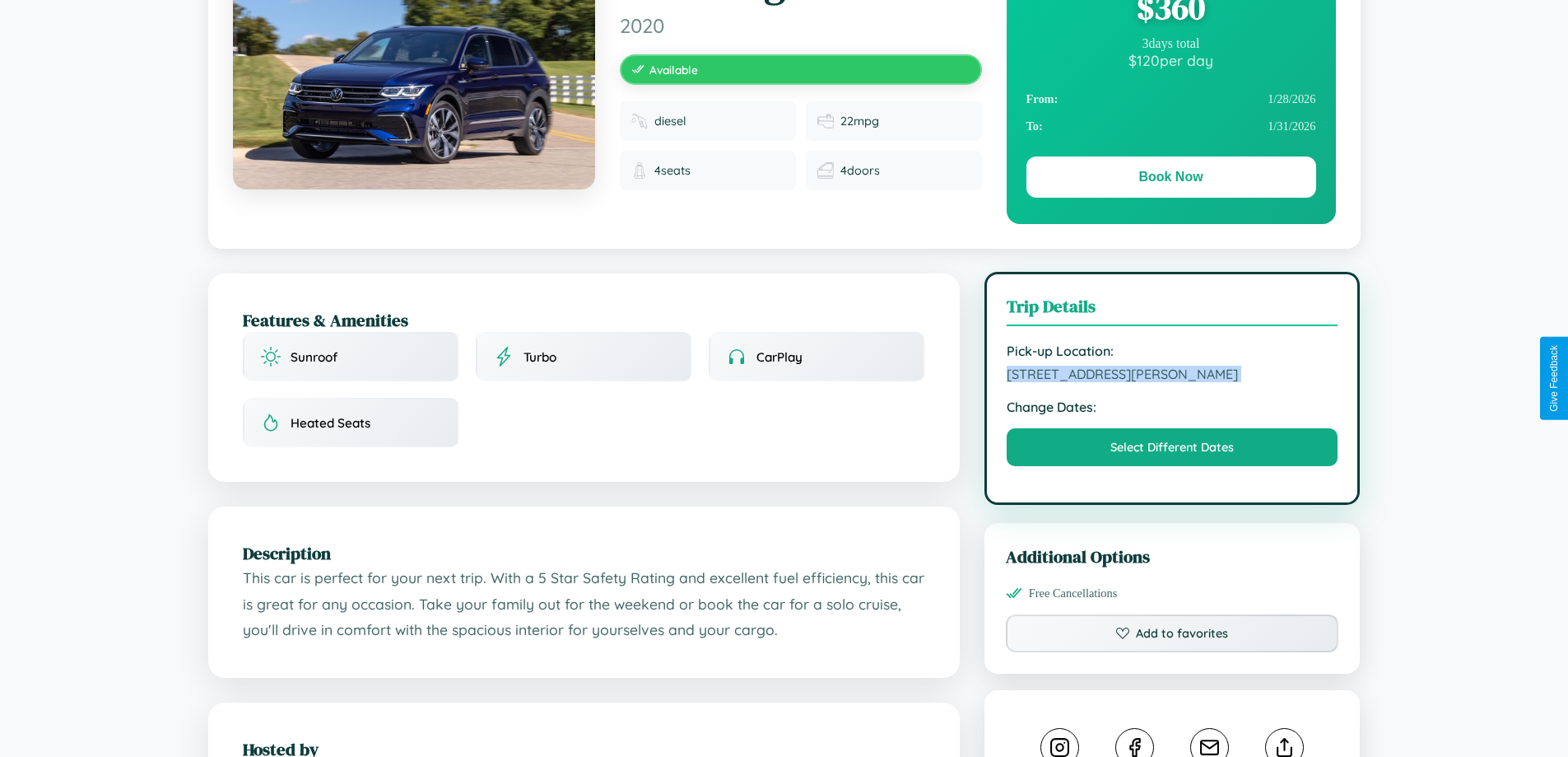
click at [1172, 376] on span "[STREET_ADDRESS][PERSON_NAME]" at bounding box center [1172, 374] width 331 height 17
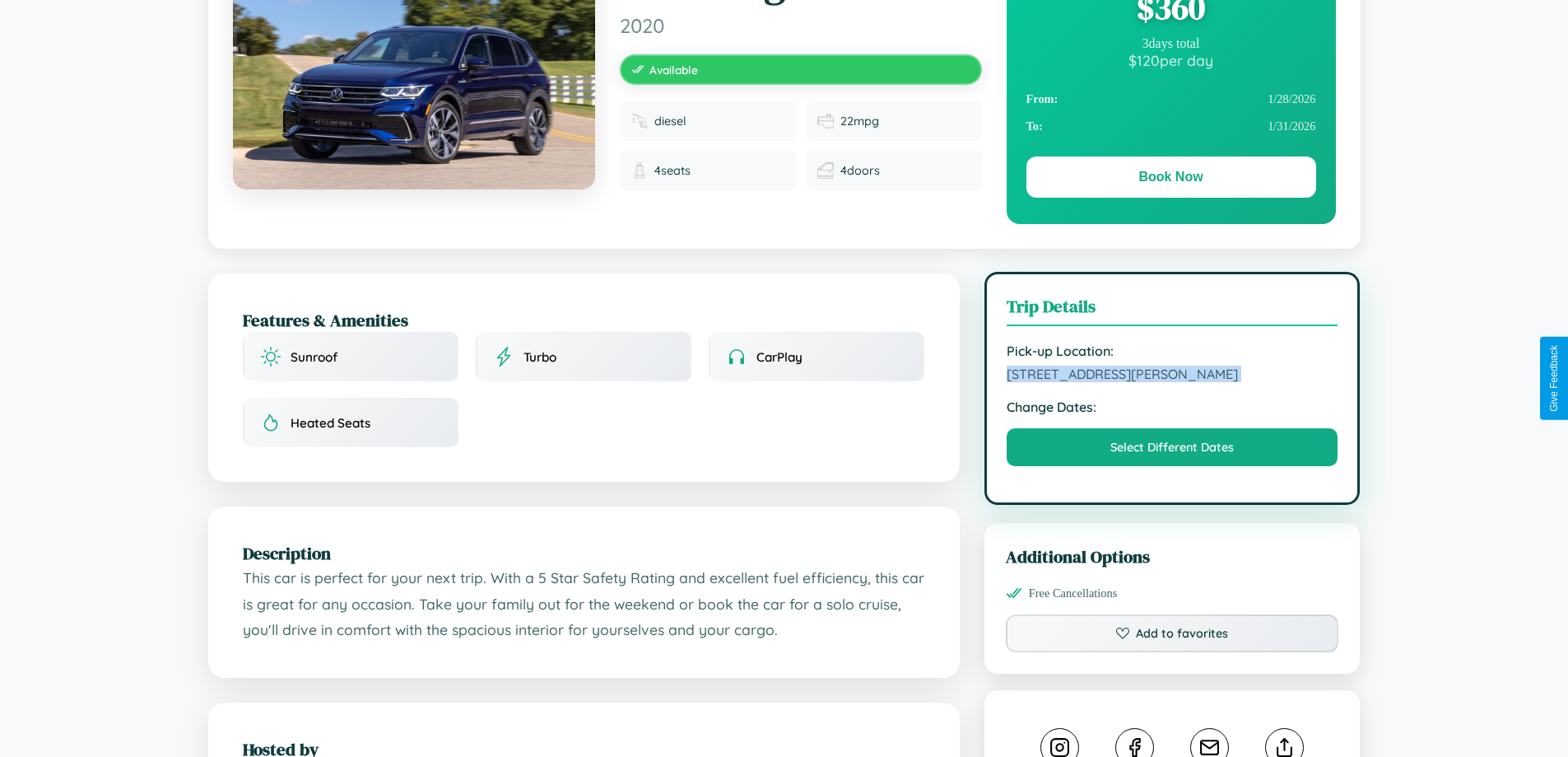
click at [1172, 376] on span "[STREET_ADDRESS][PERSON_NAME]" at bounding box center [1172, 374] width 331 height 17
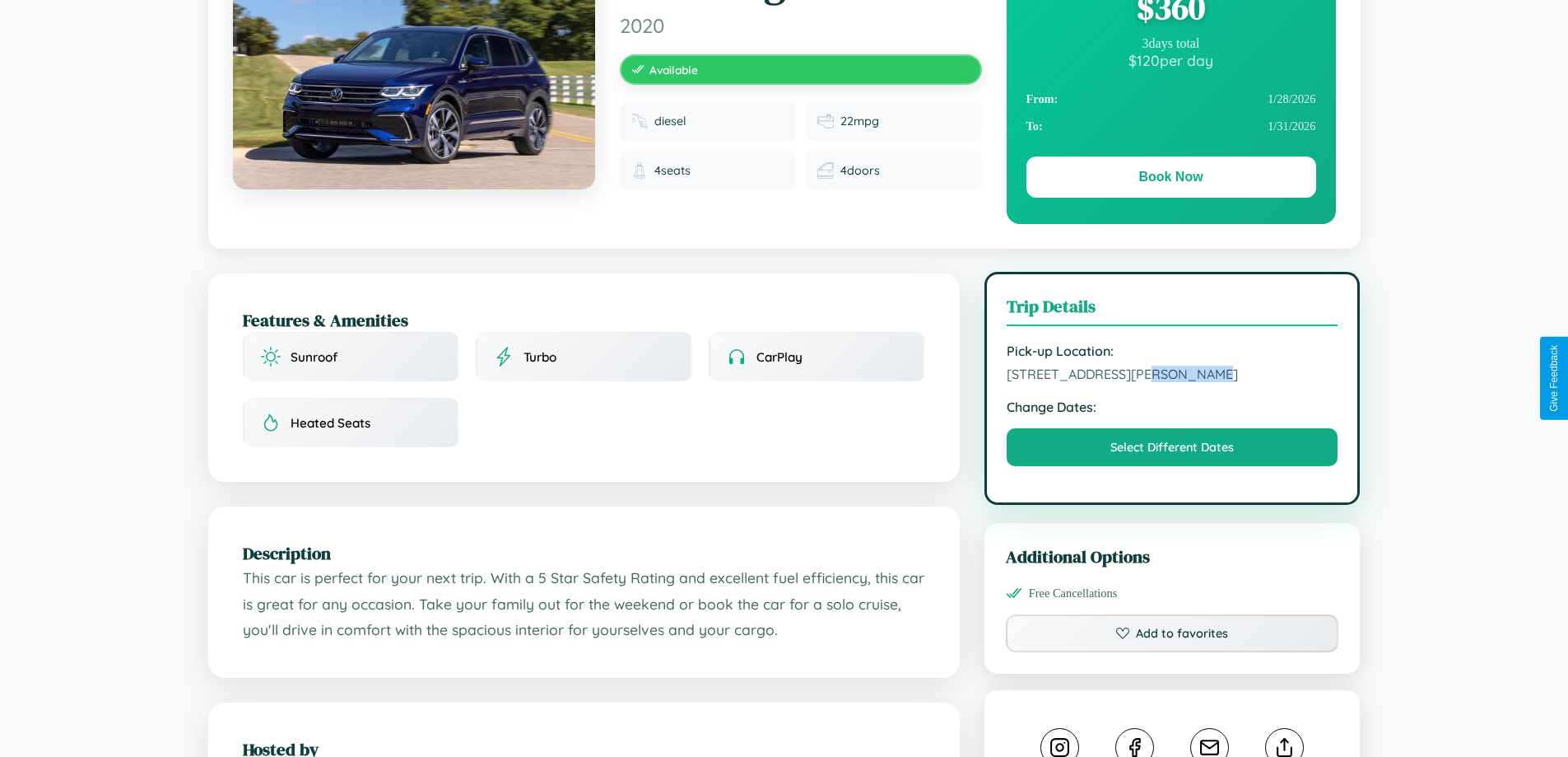
click at [1172, 376] on span "[STREET_ADDRESS][PERSON_NAME]" at bounding box center [1172, 374] width 331 height 17
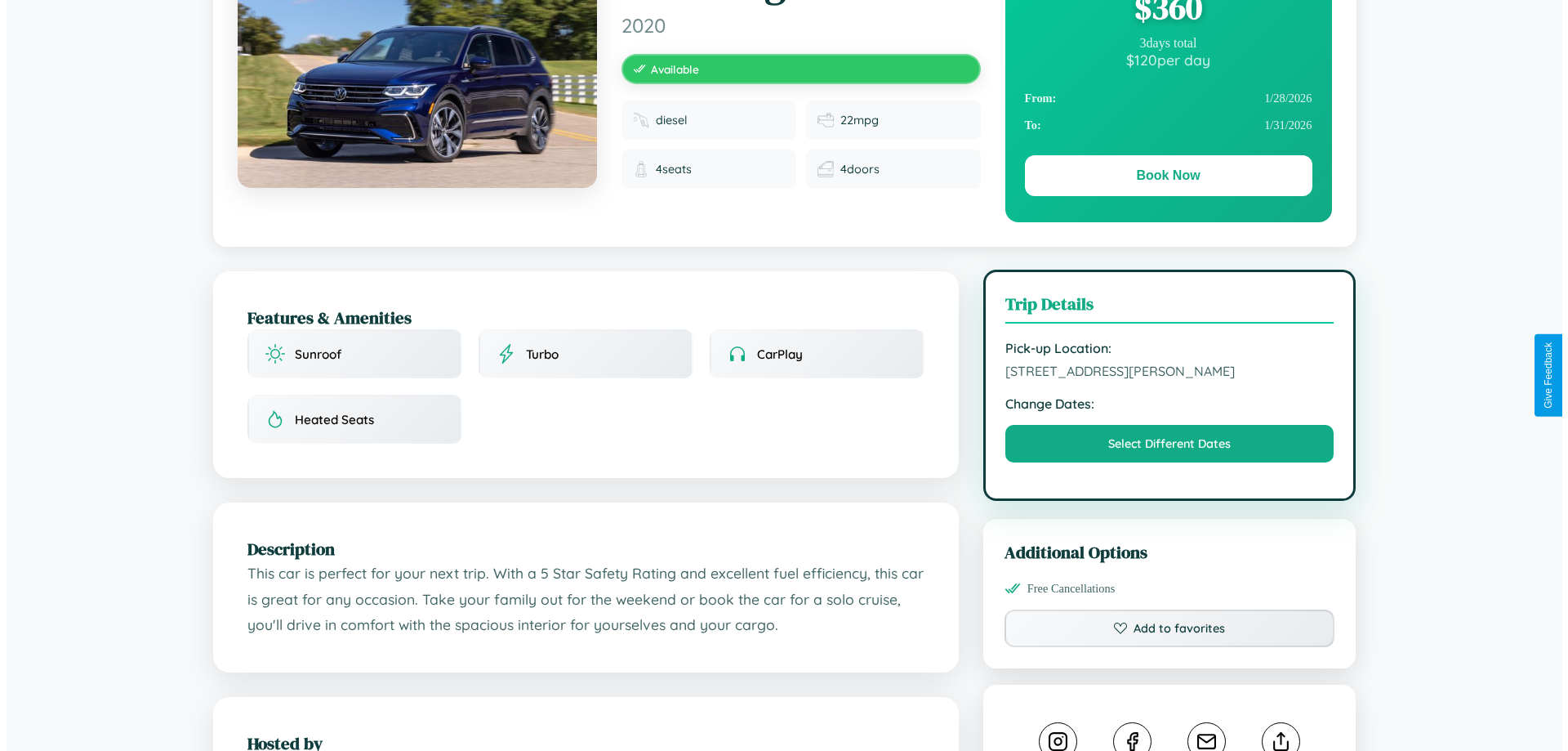
scroll to position [0, 0]
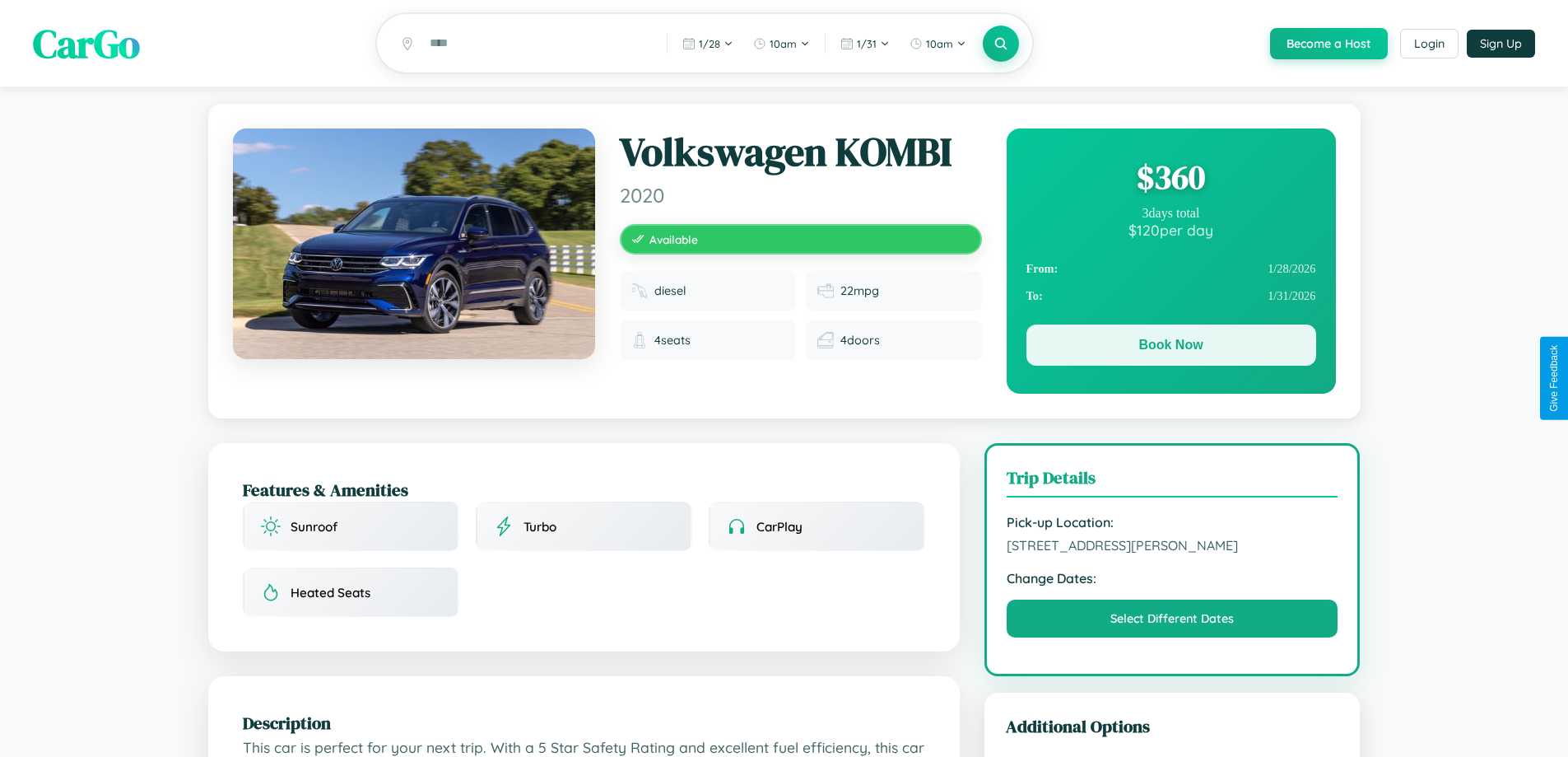
click at [1170, 347] on button "Book Now" at bounding box center [1170, 345] width 289 height 41
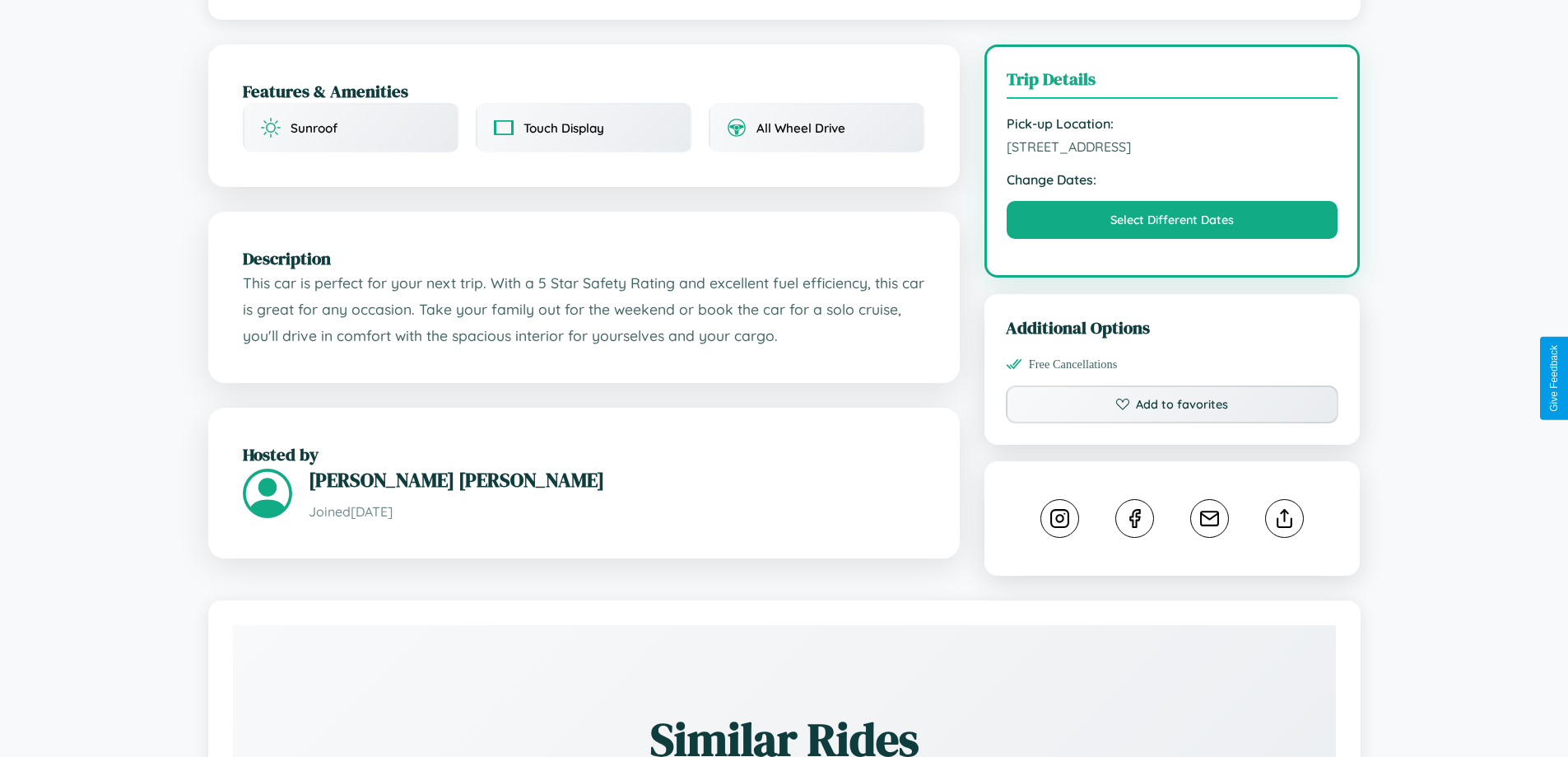
scroll to position [441, 0]
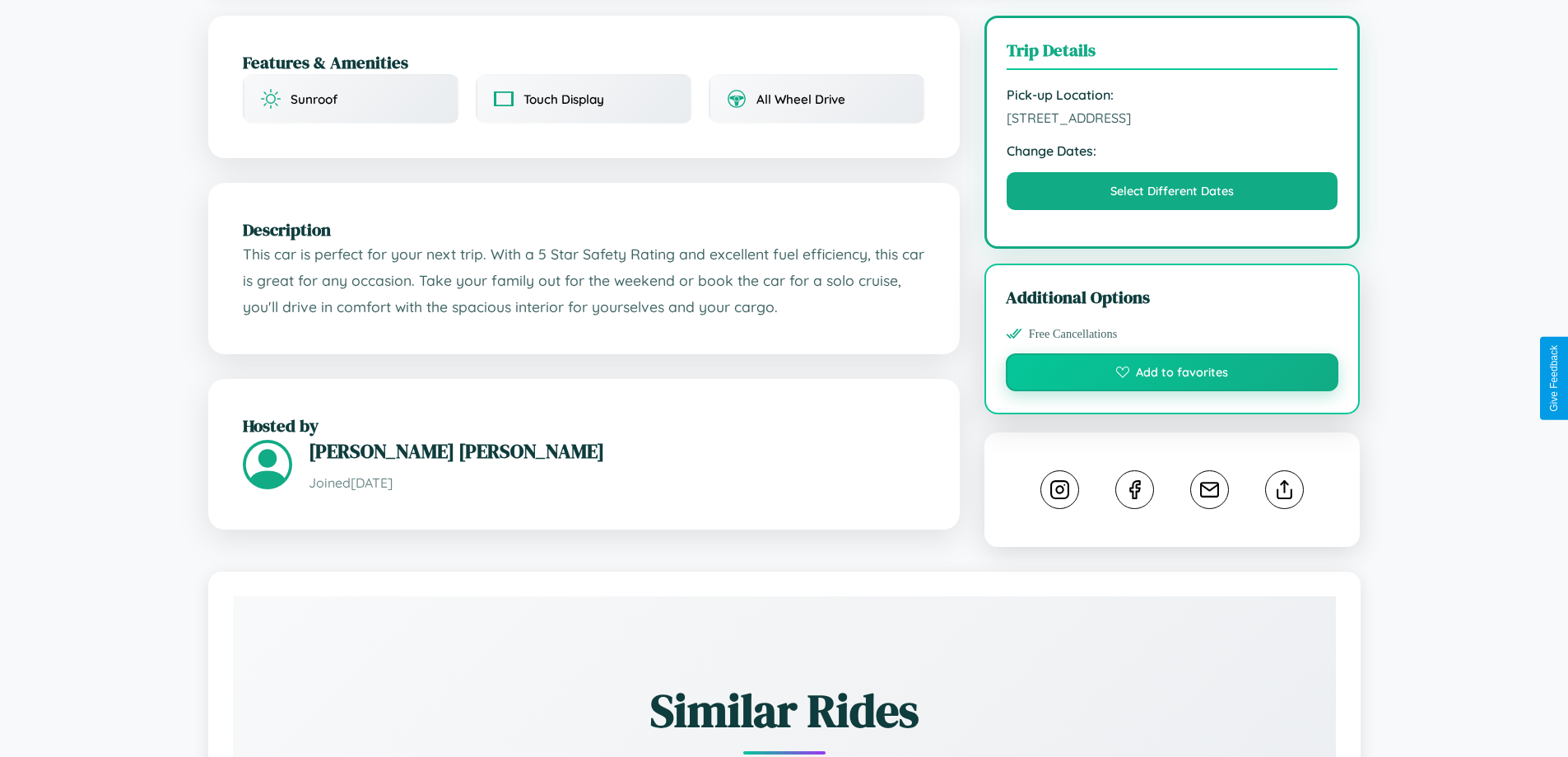
click at [1172, 374] on button "Add to favorites" at bounding box center [1172, 372] width 333 height 38
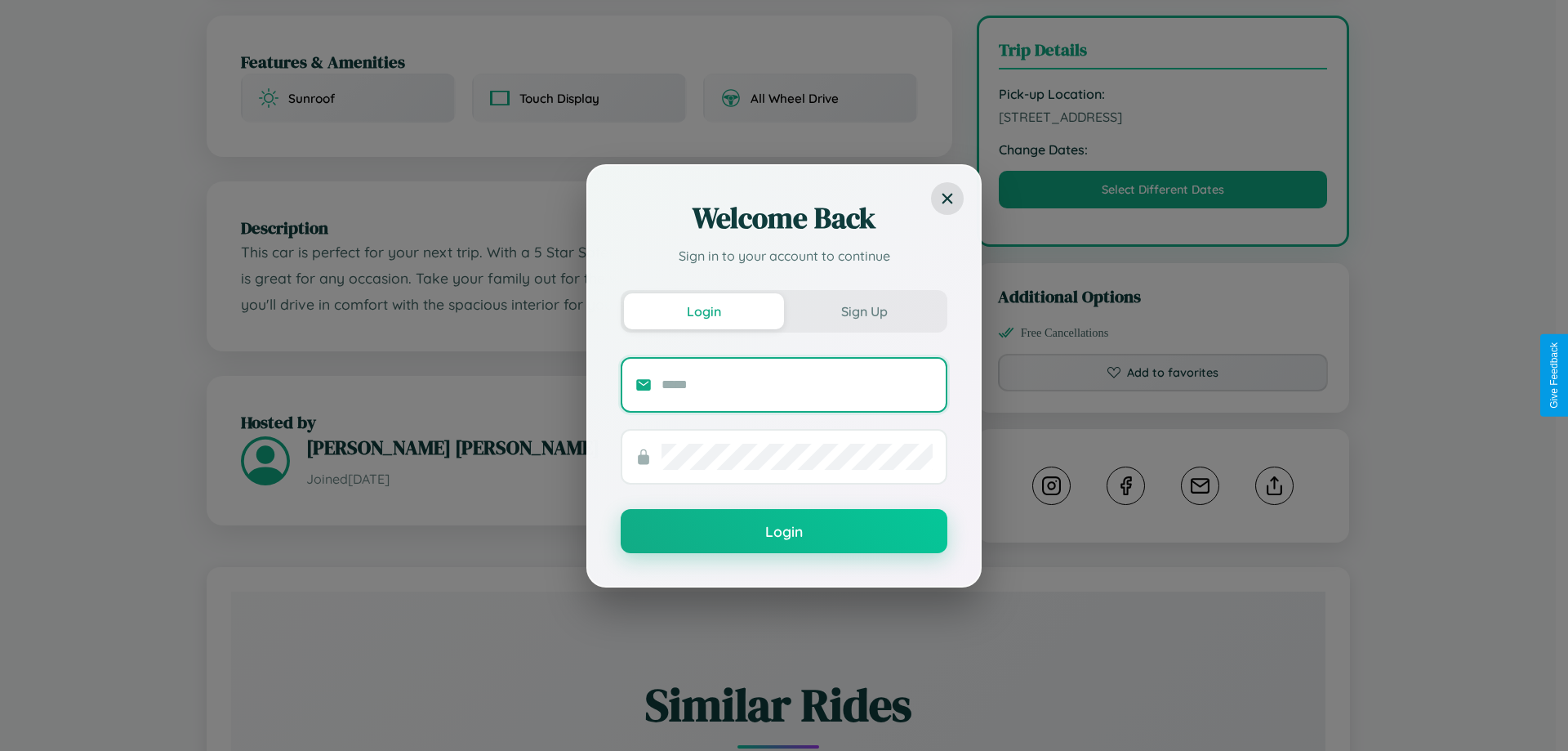
click at [797, 384] on input "text" at bounding box center [797, 384] width 271 height 26
type input "**********"
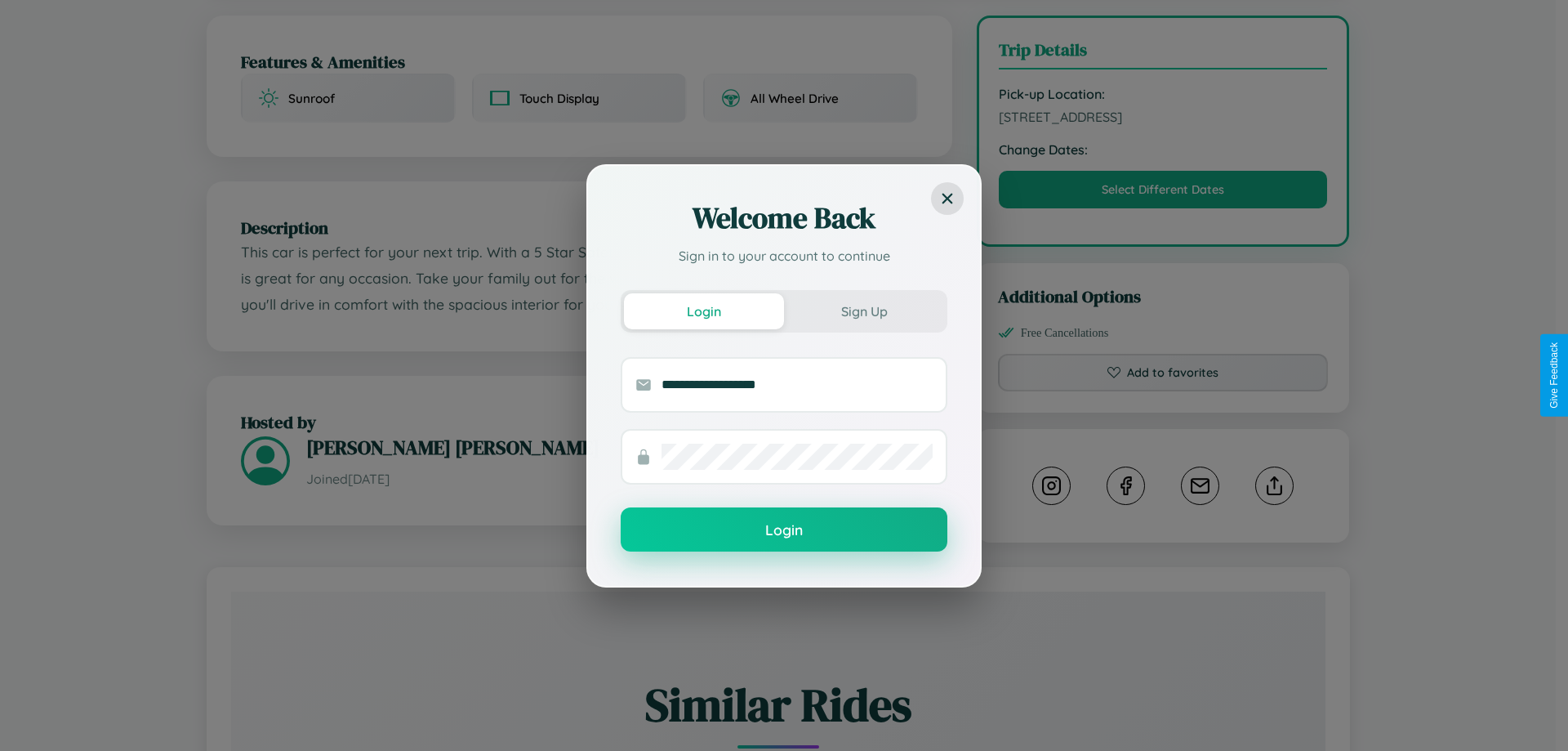
click at [784, 530] on button "Login" at bounding box center [784, 529] width 326 height 44
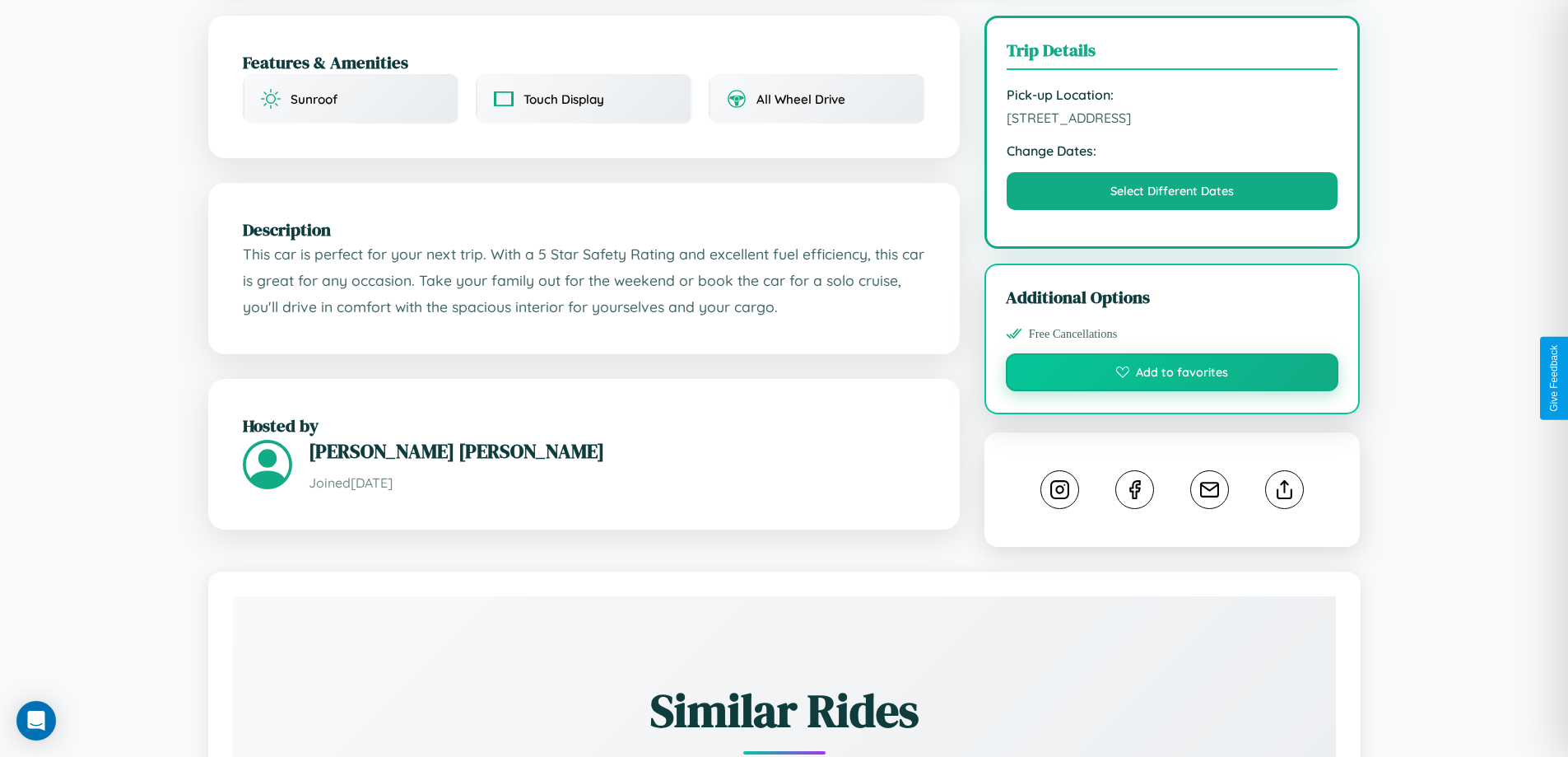
click at [1172, 374] on button "Add to favorites" at bounding box center [1172, 372] width 333 height 38
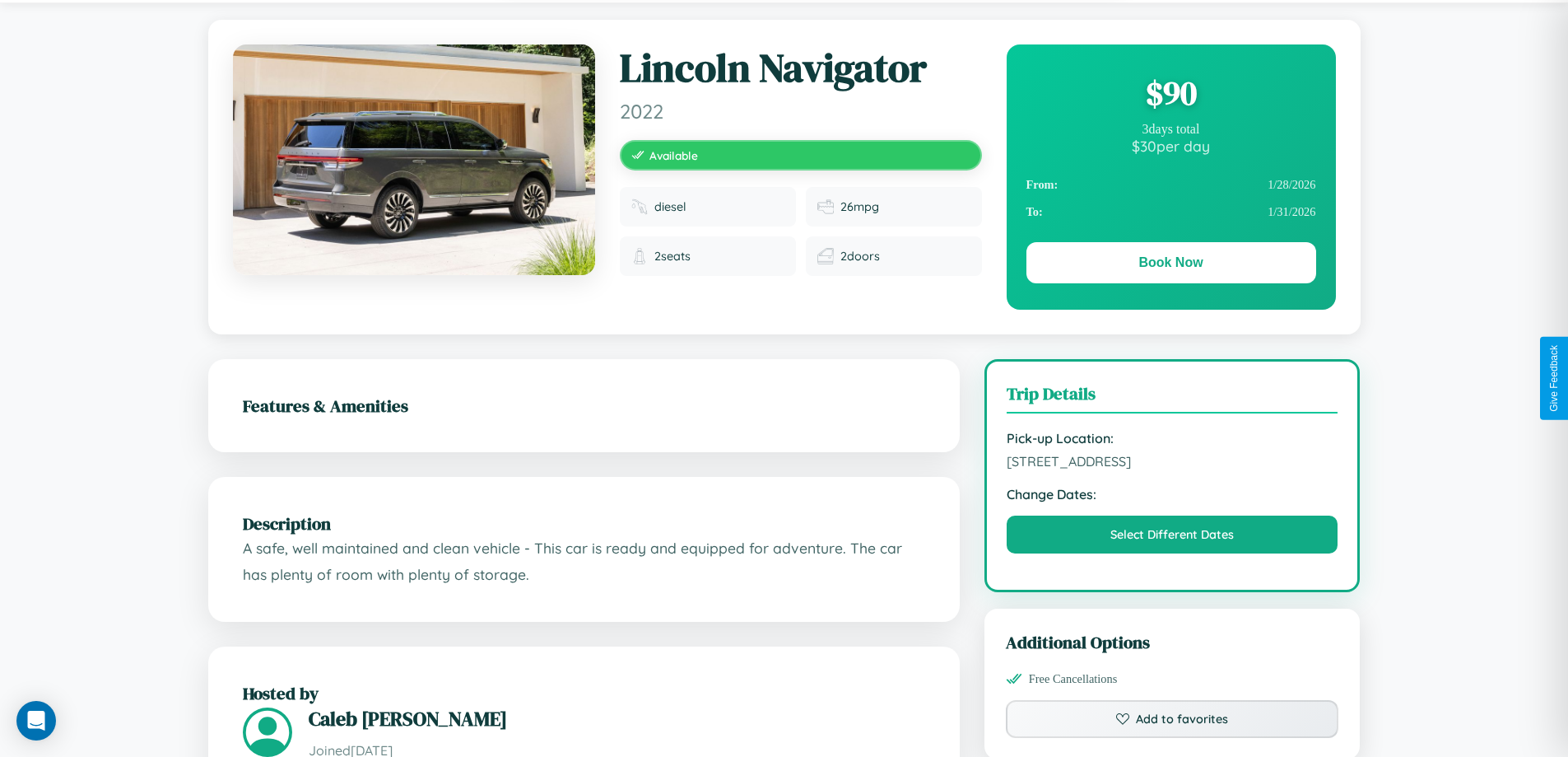
scroll to position [557, 0]
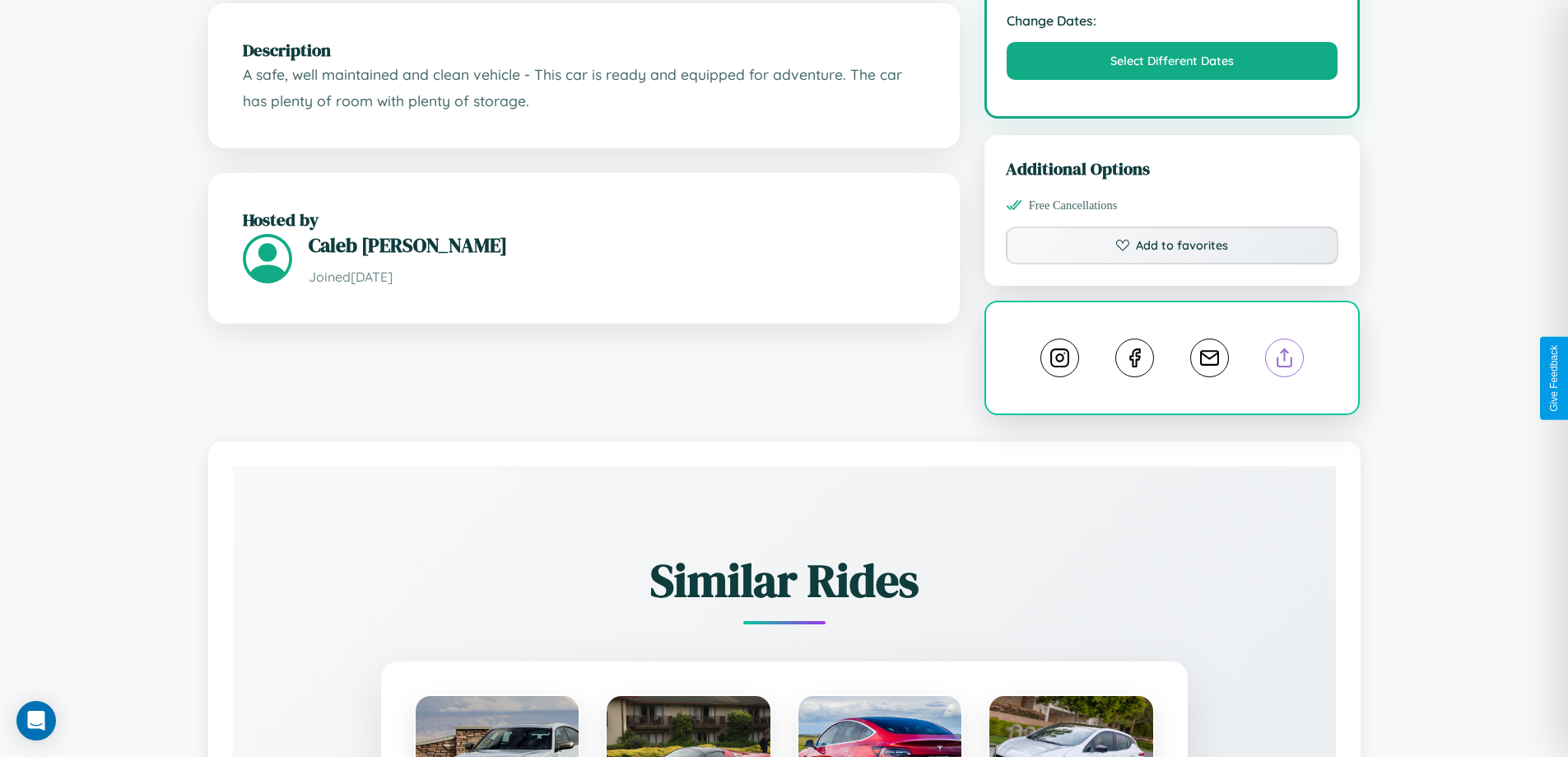
click at [1284, 361] on line at bounding box center [1284, 355] width 0 height 12
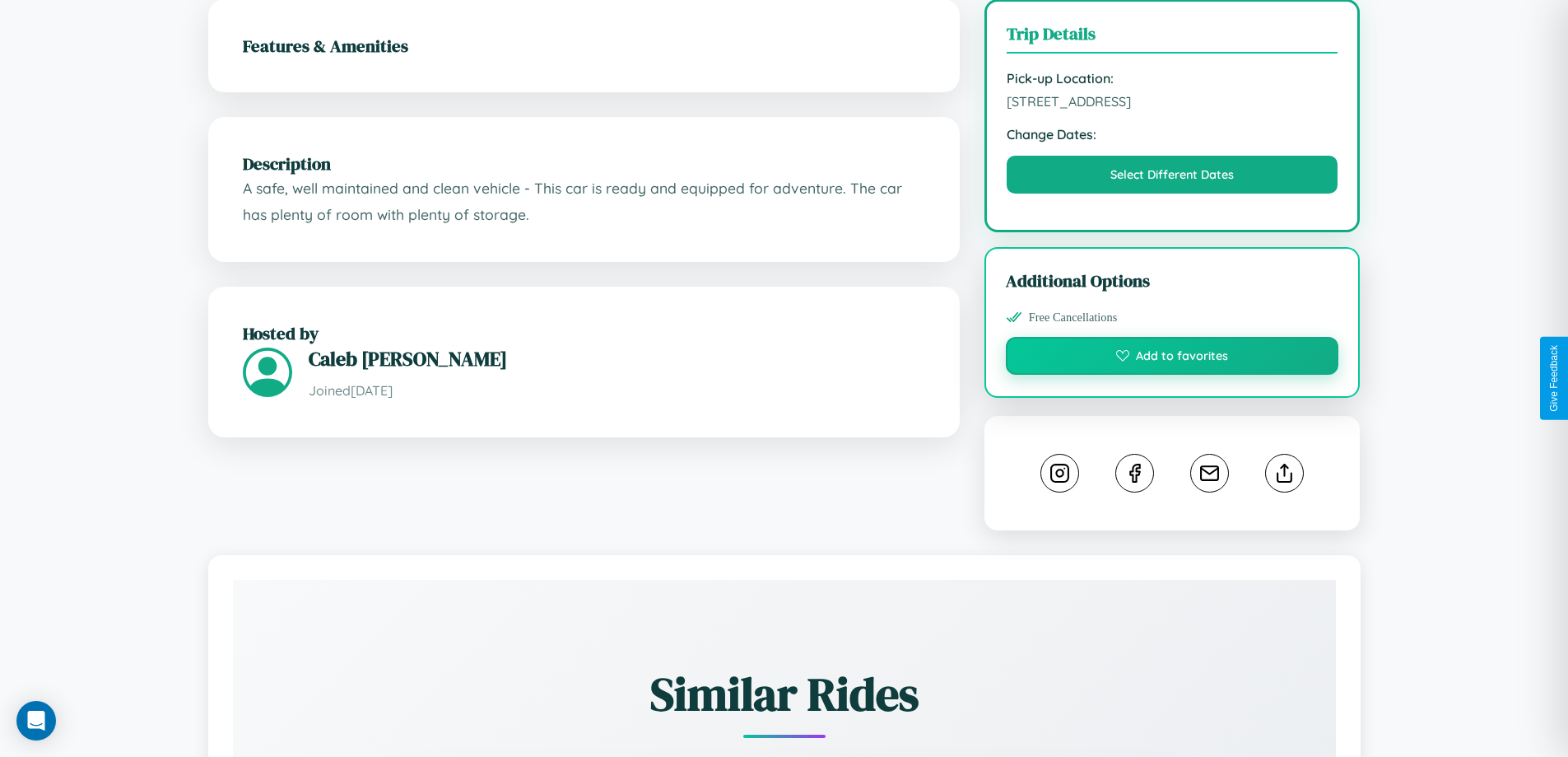
click at [1172, 374] on button "Add to favorites" at bounding box center [1172, 355] width 333 height 38
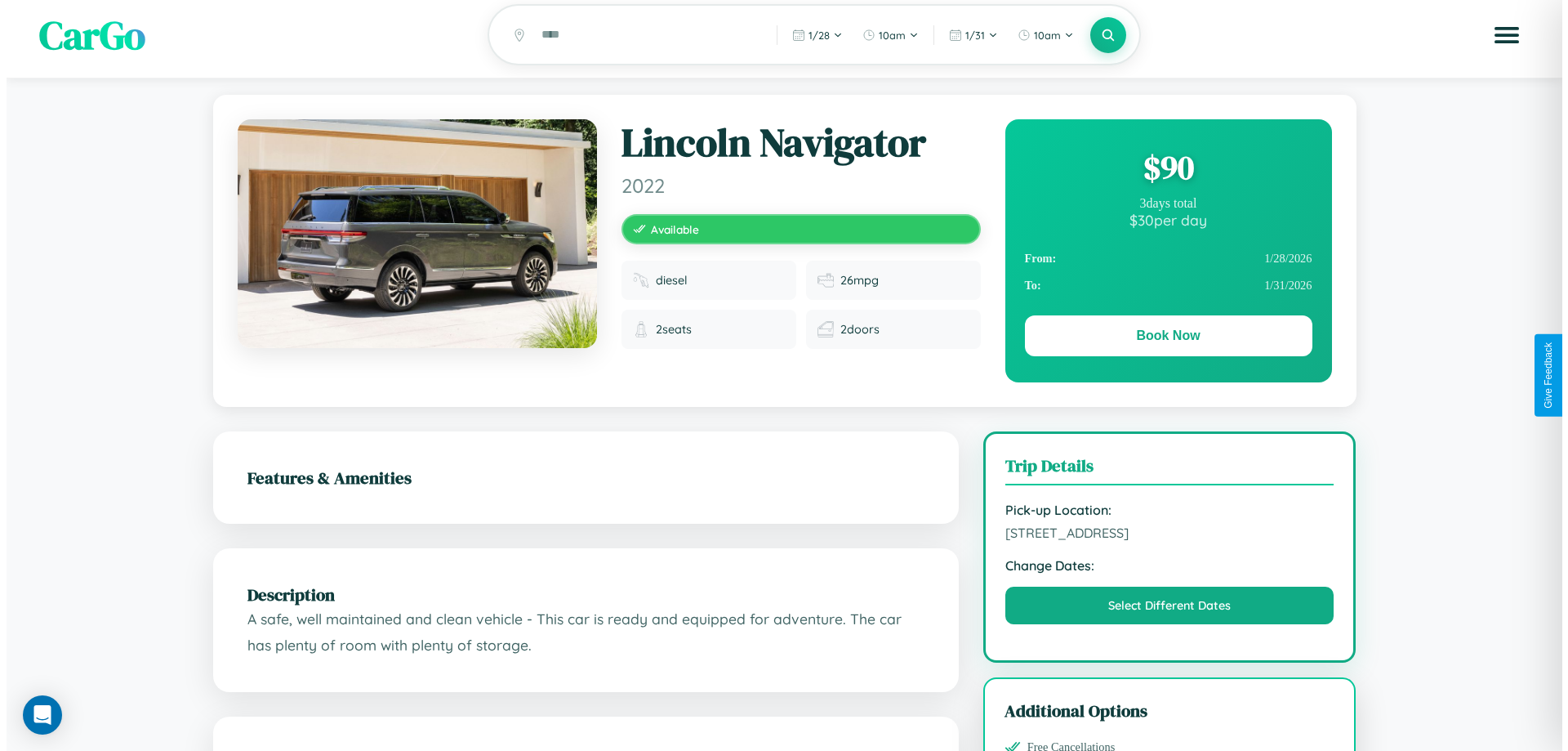
scroll to position [0, 0]
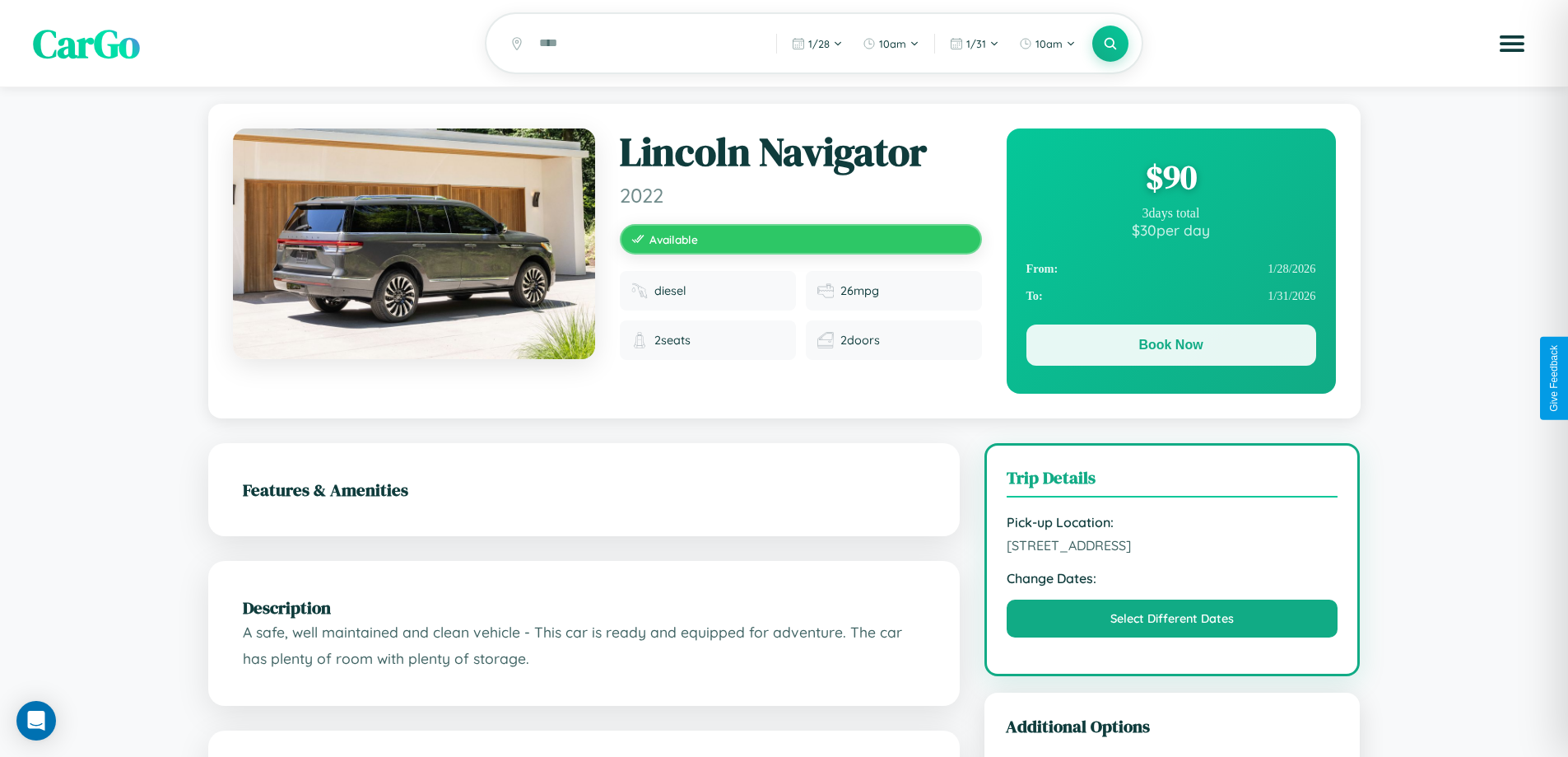
click at [1170, 347] on button "Book Now" at bounding box center [1170, 345] width 289 height 41
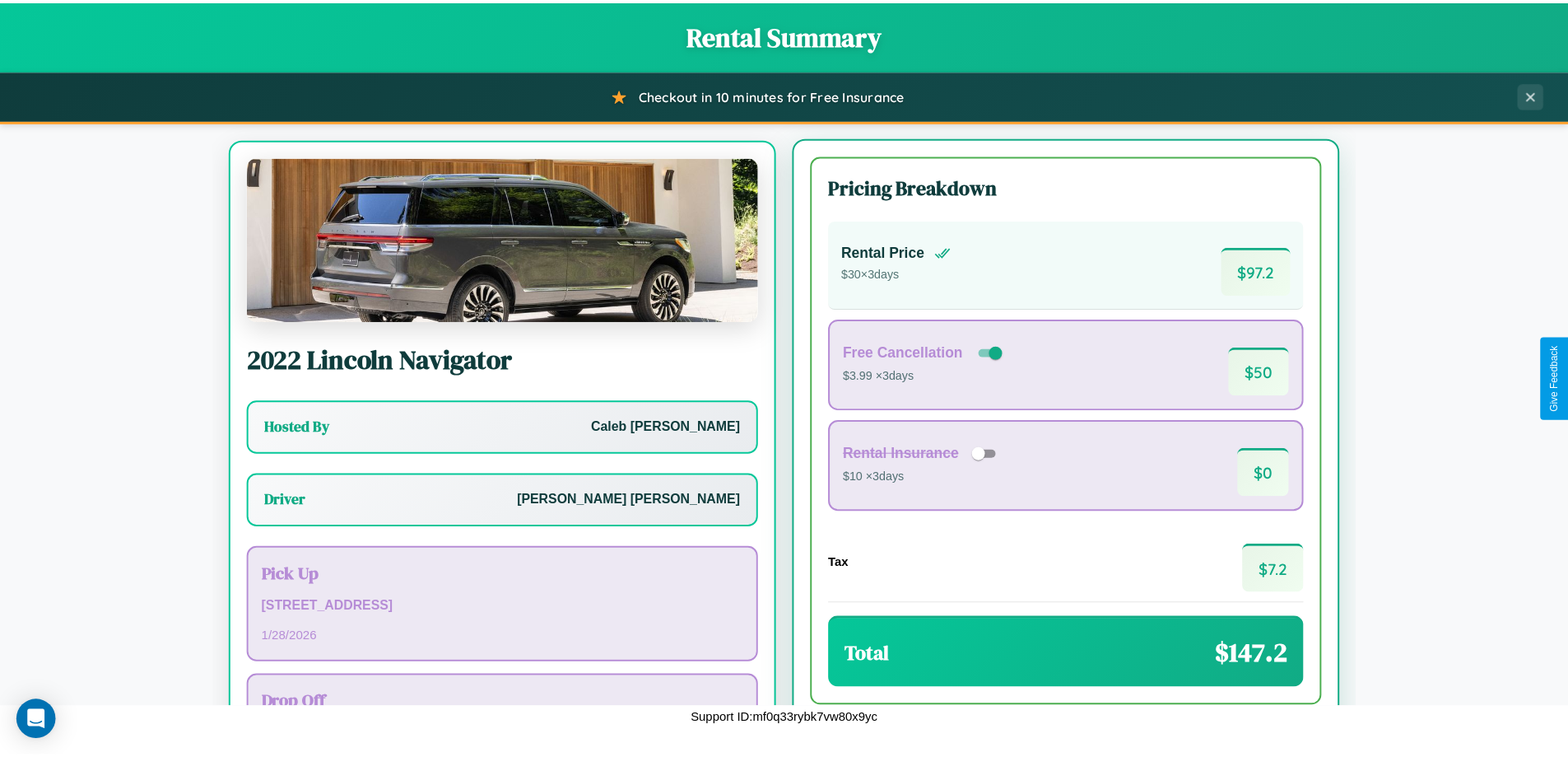
scroll to position [76, 0]
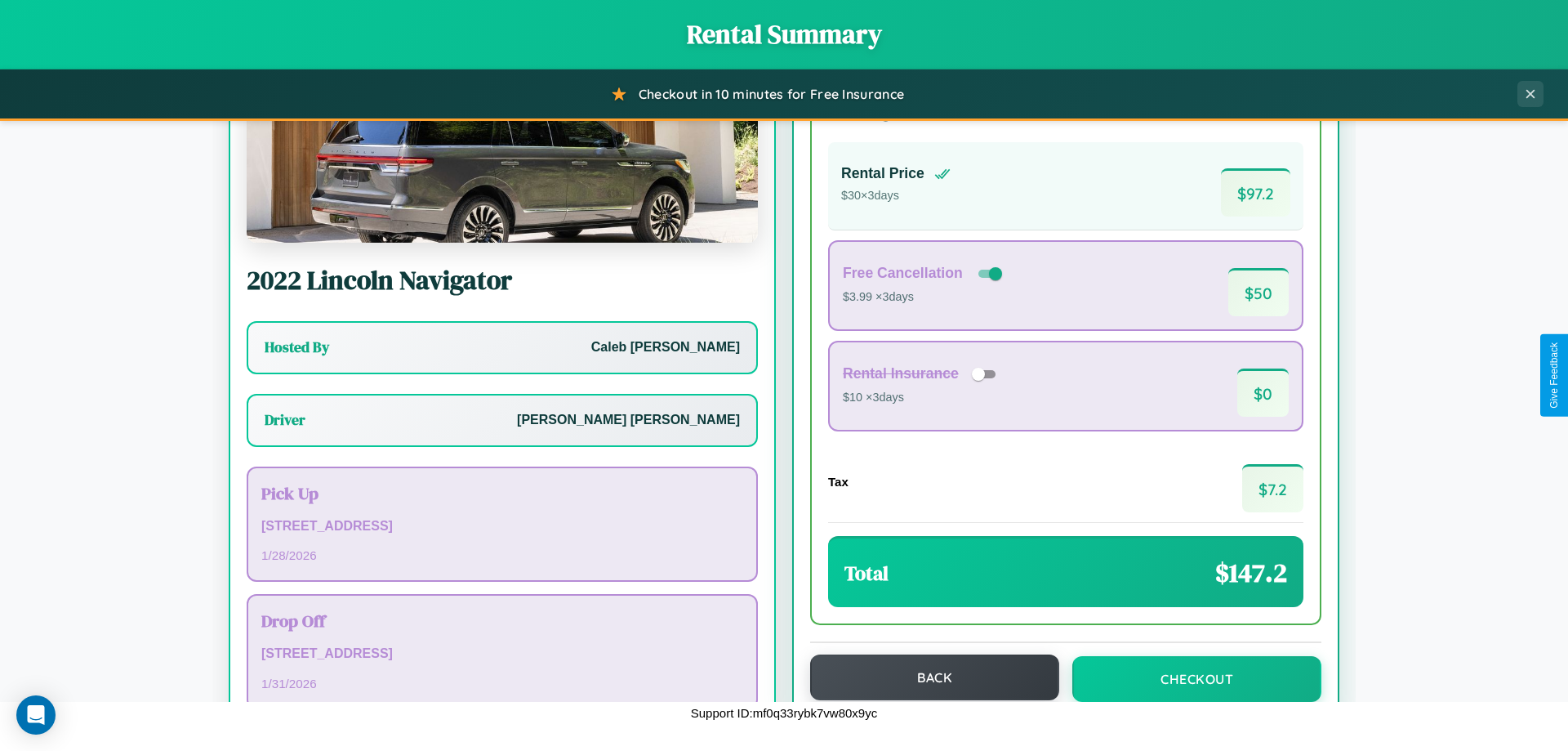
click at [926, 677] on button "Back" at bounding box center [934, 677] width 249 height 46
